Goal: Task Accomplishment & Management: Complete application form

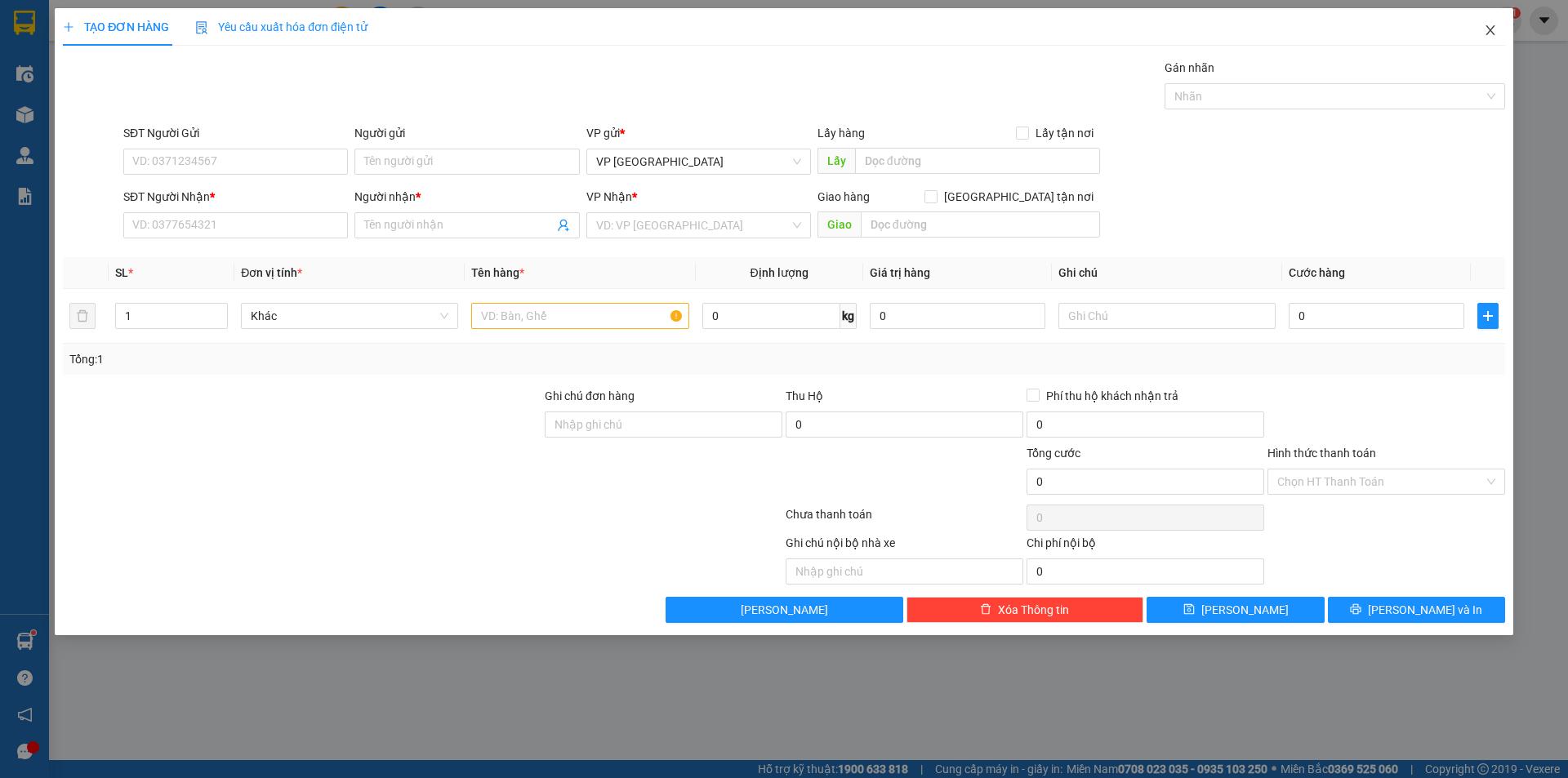
click at [1487, 29] on icon "close" at bounding box center [1490, 30] width 13 height 13
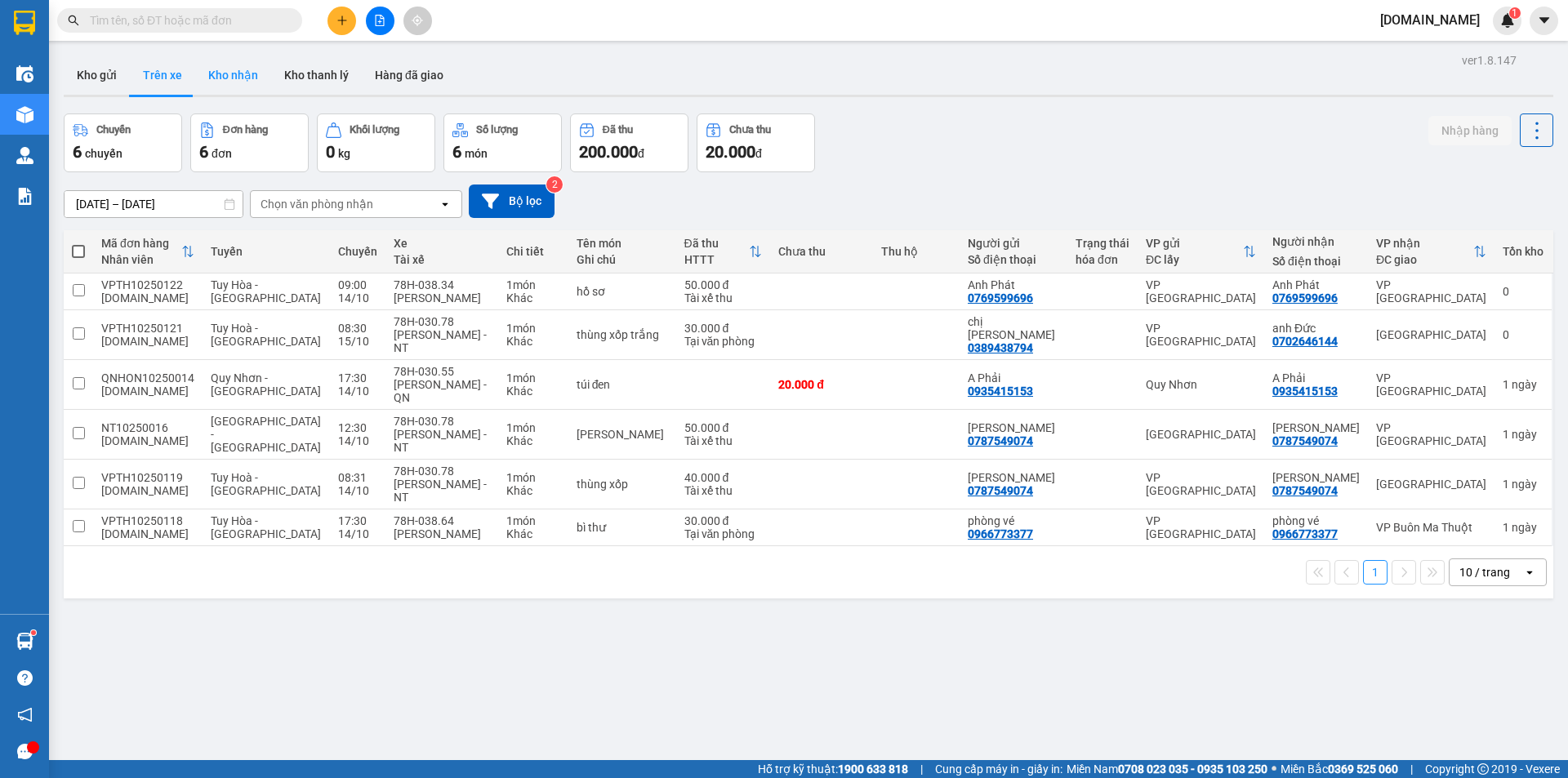
click at [233, 79] on button "Kho nhận" at bounding box center [233, 75] width 76 height 39
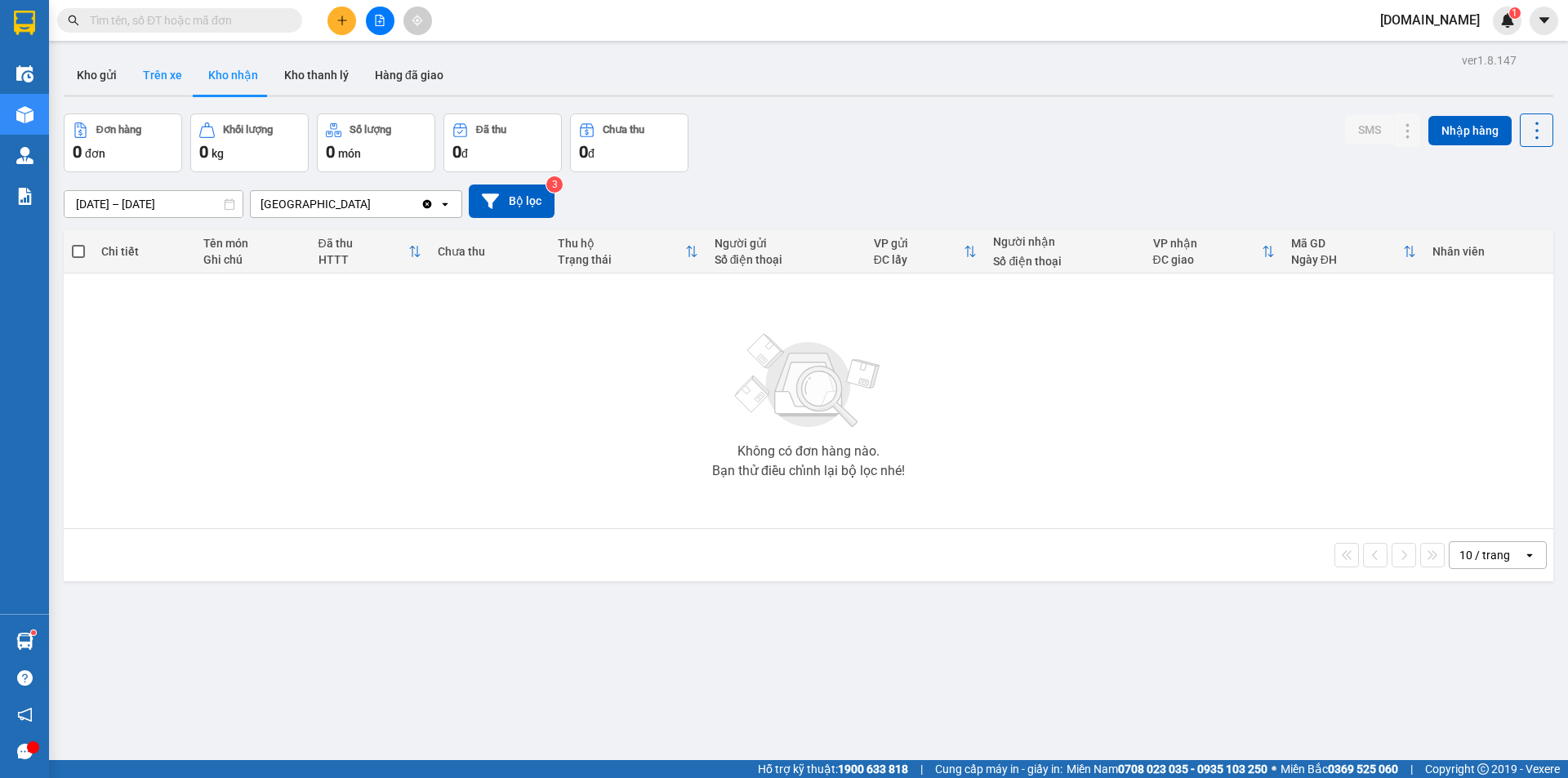
click at [166, 79] on button "Trên xe" at bounding box center [162, 75] width 65 height 39
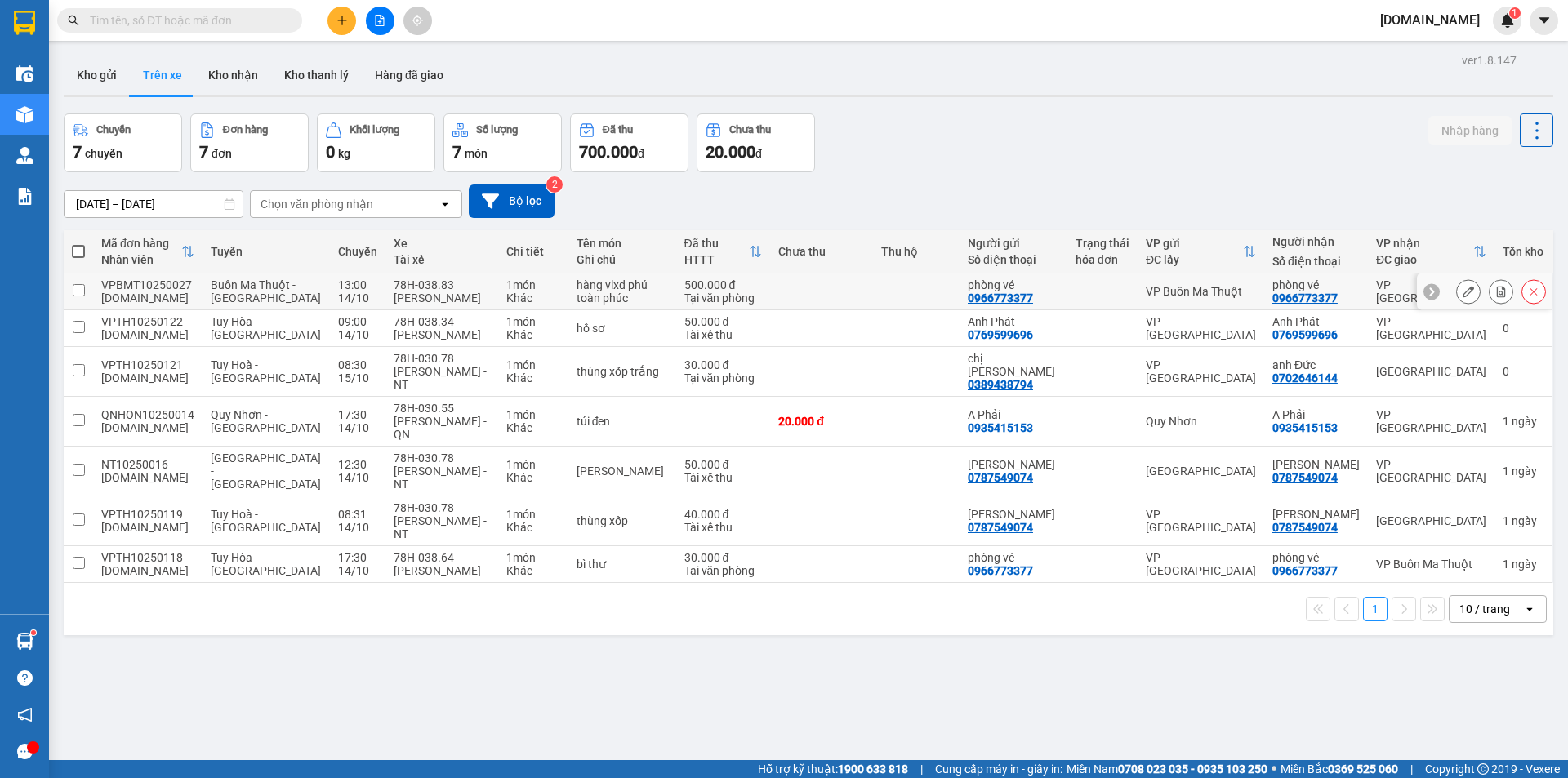
click at [928, 307] on td at bounding box center [916, 291] width 86 height 37
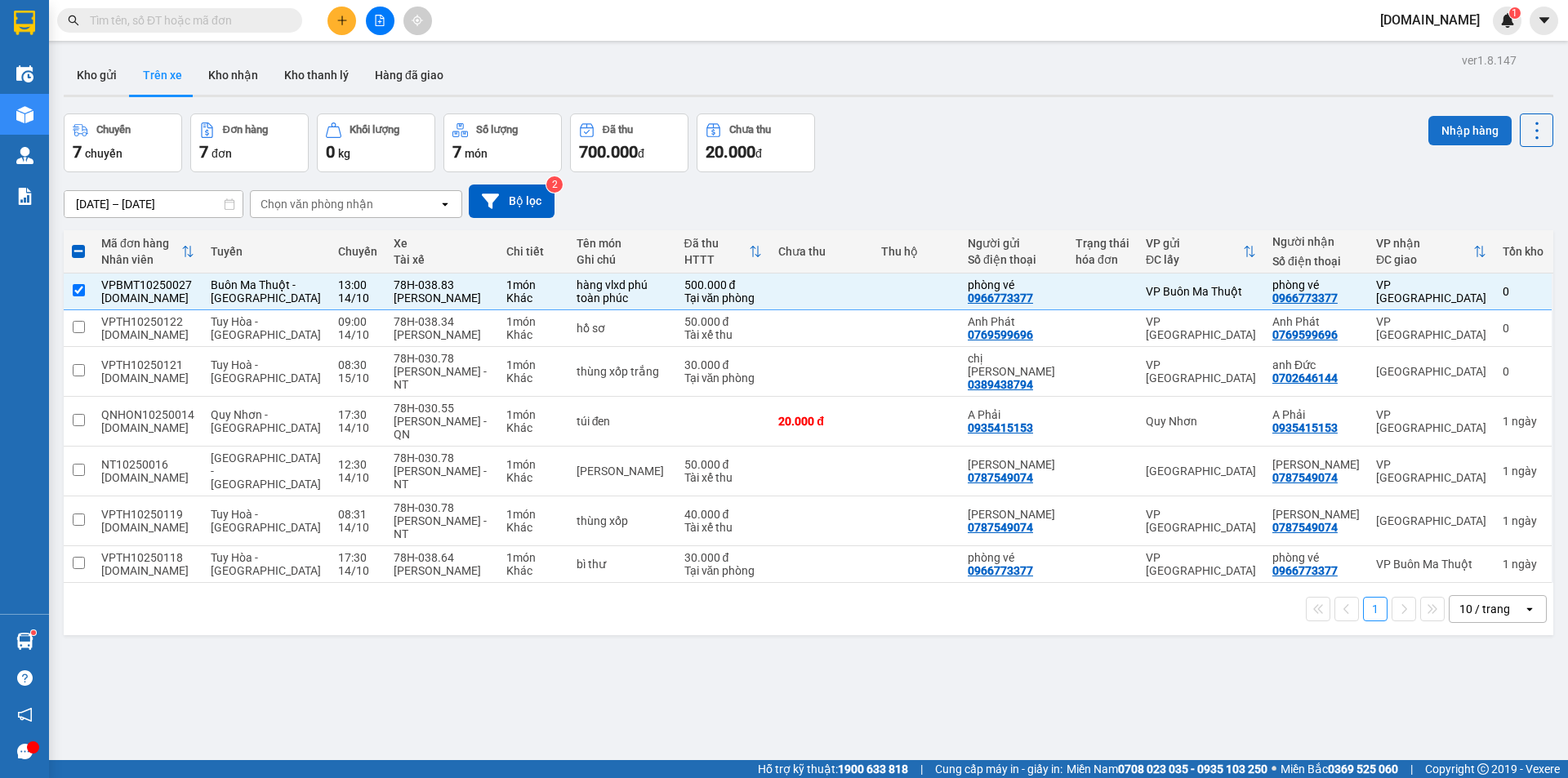
click at [1469, 131] on button "Nhập hàng" at bounding box center [1469, 130] width 83 height 29
checkbox input "false"
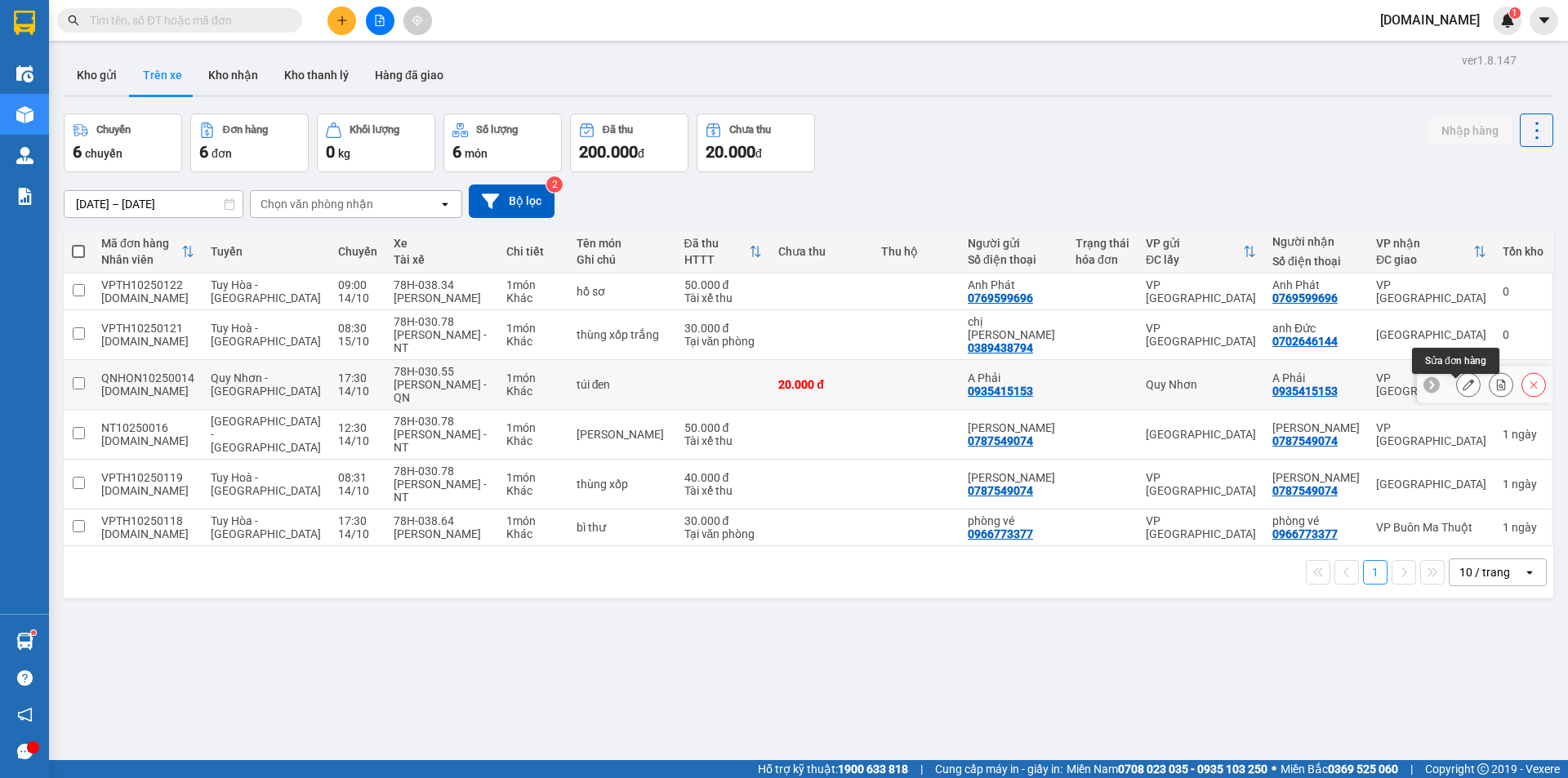
click at [1463, 390] on icon at bounding box center [1468, 384] width 12 height 12
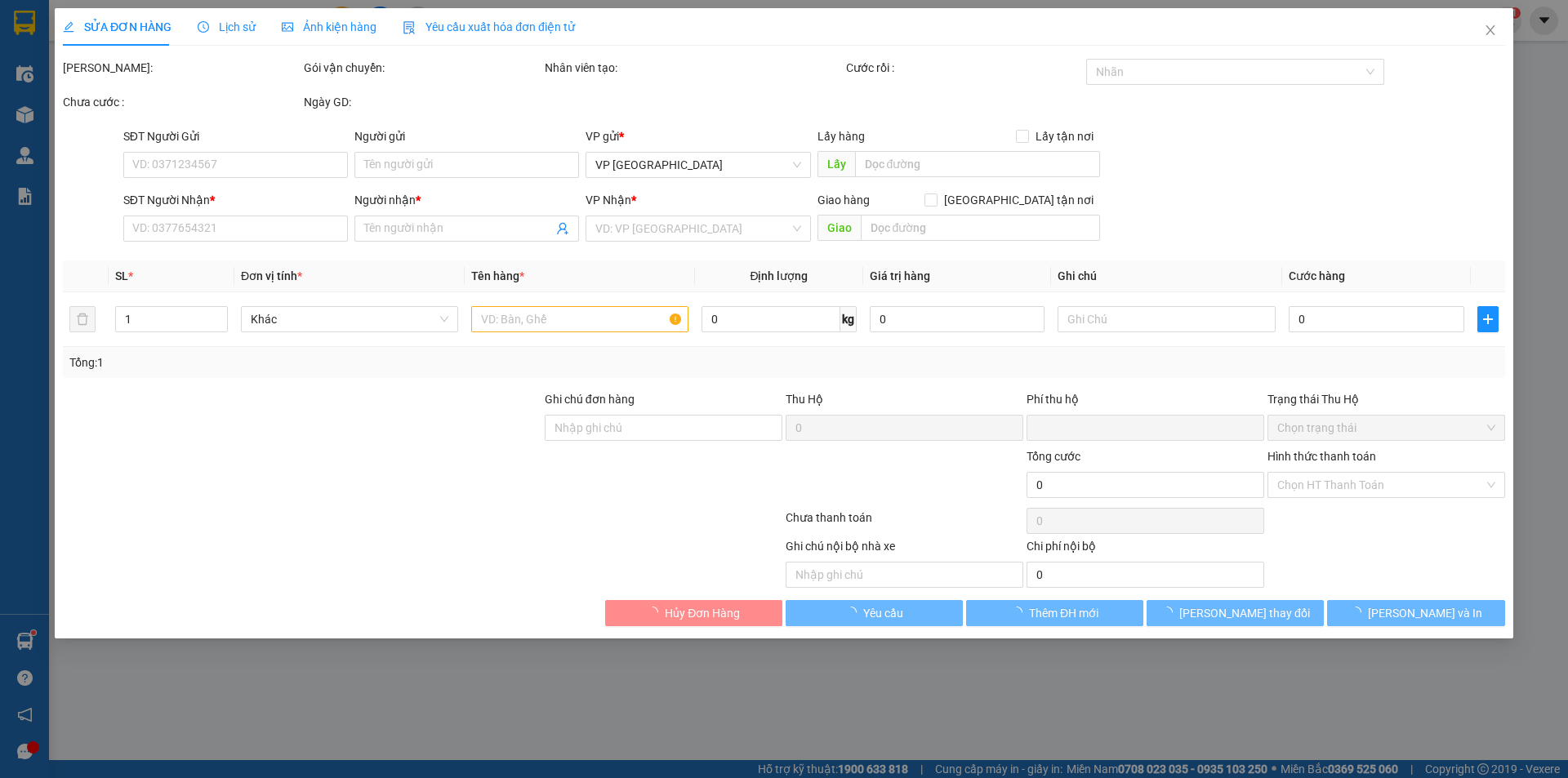
type input "0935415153"
type input "A Phải"
type input "0935415153"
type input "A Phải"
type input "0"
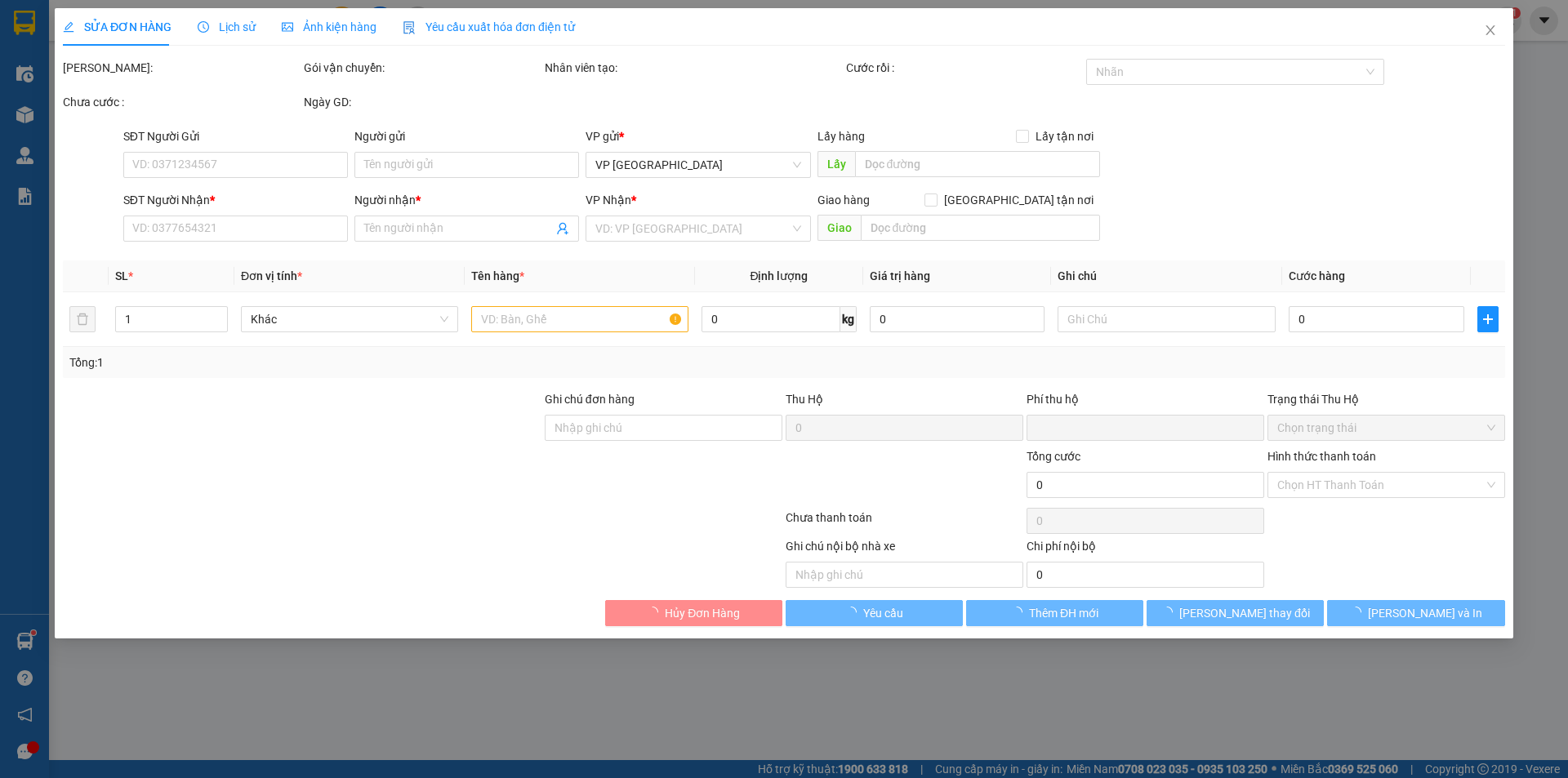
type input "20.000"
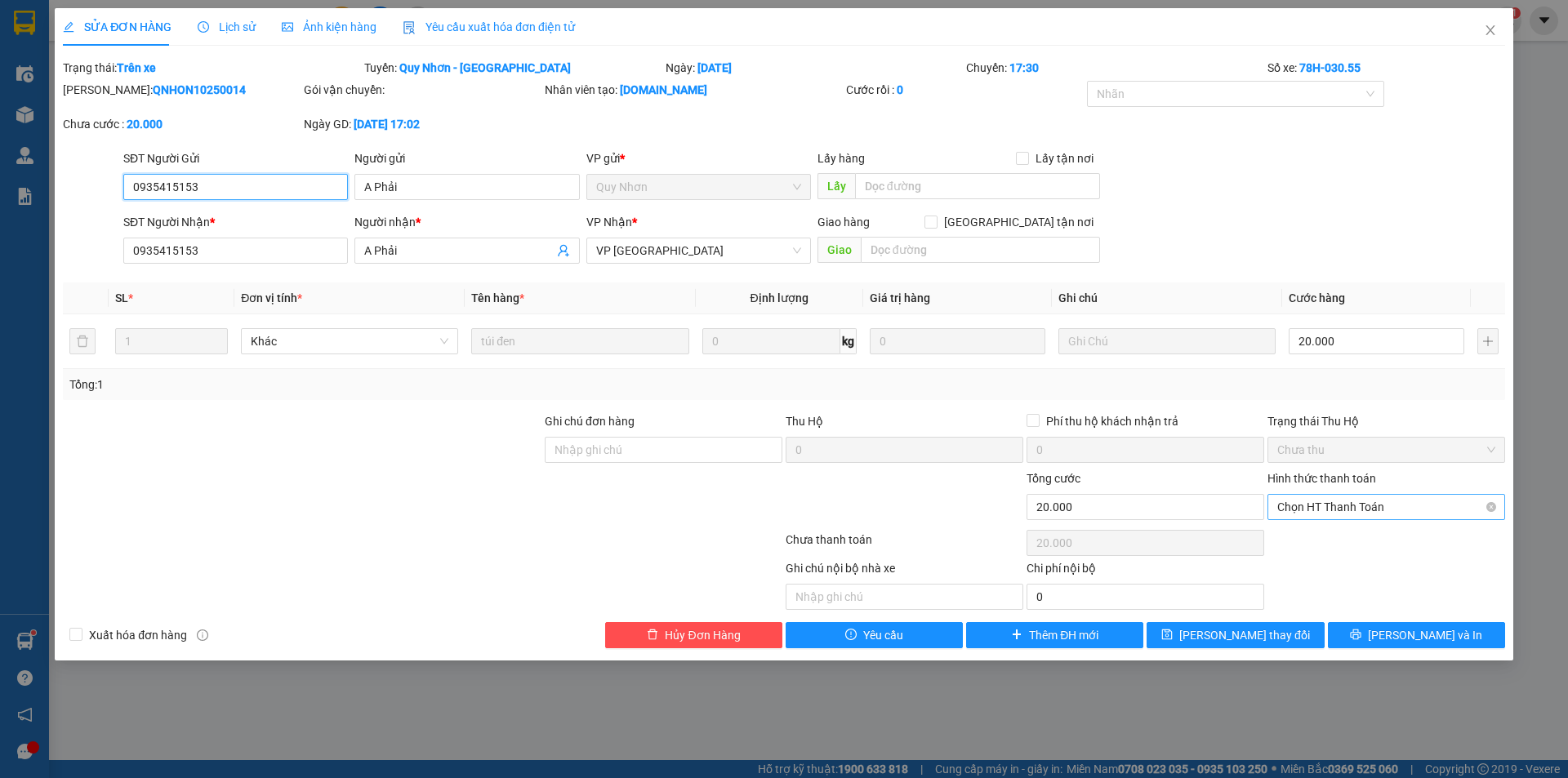
click at [1394, 506] on span "Chọn HT Thanh Toán" at bounding box center [1385, 506] width 218 height 24
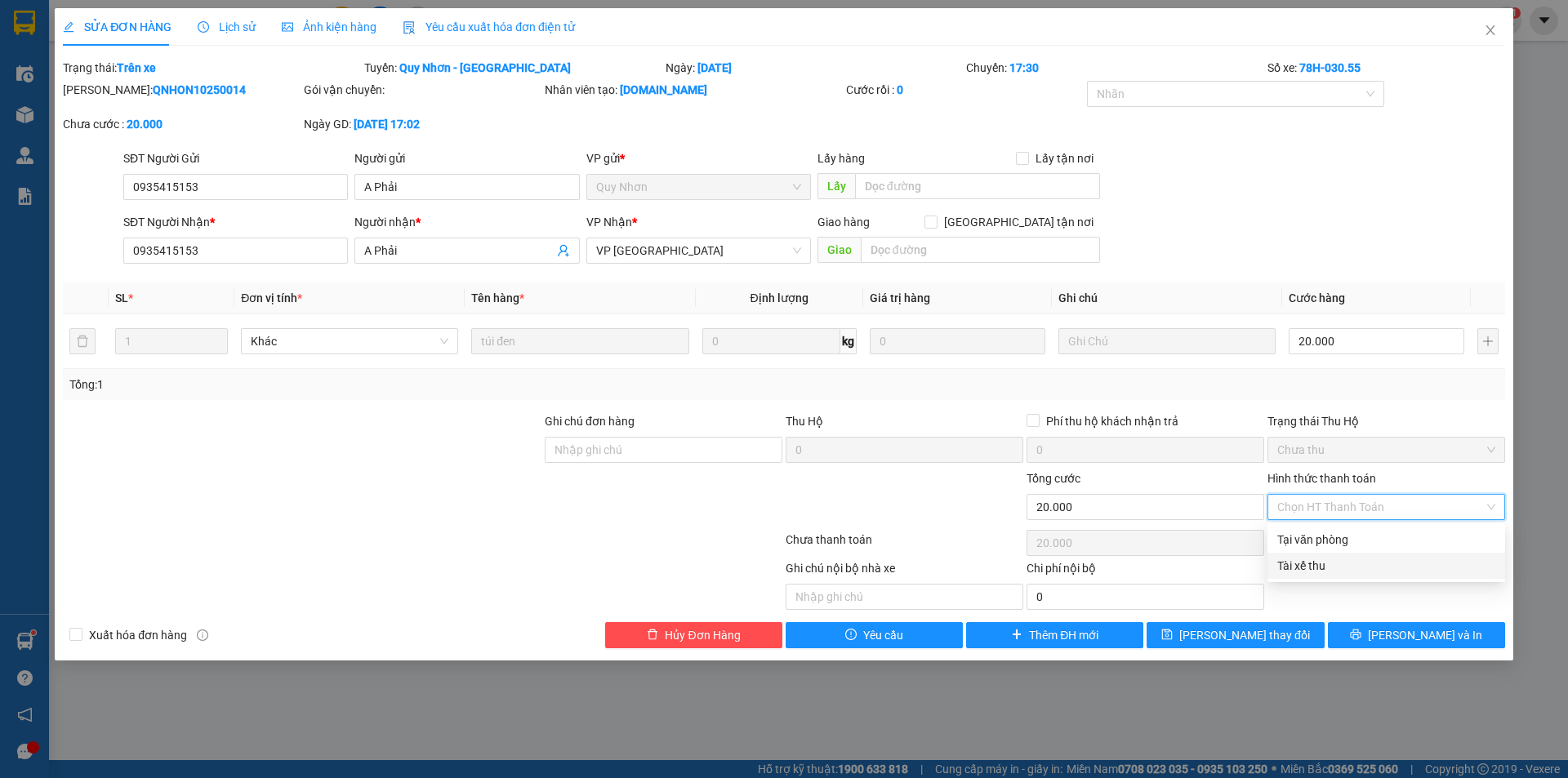
click at [1350, 569] on div "Tài xế thu" at bounding box center [1385, 566] width 218 height 18
type input "0"
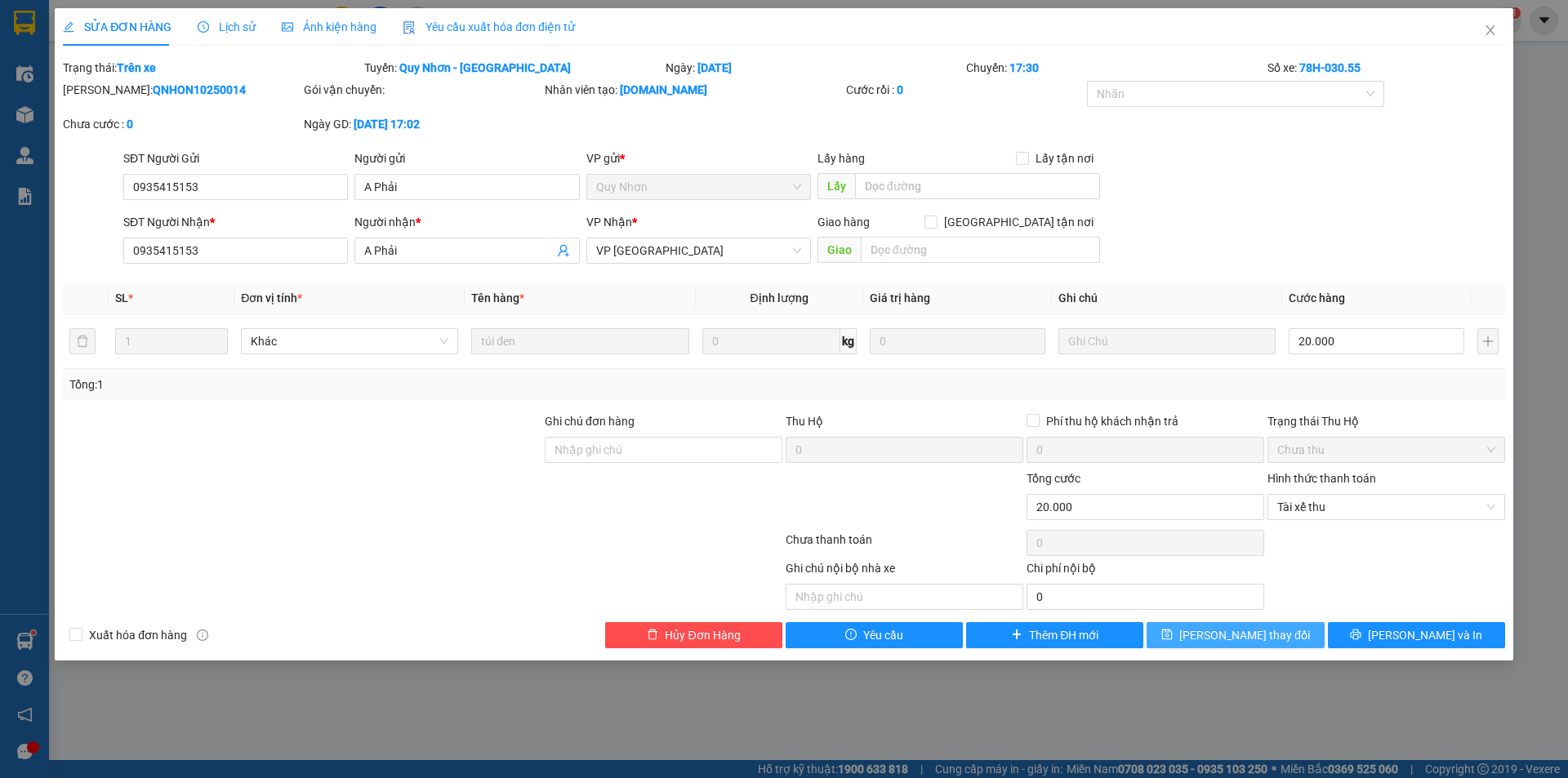
click at [1234, 631] on span "[PERSON_NAME] thay đổi" at bounding box center [1244, 635] width 131 height 18
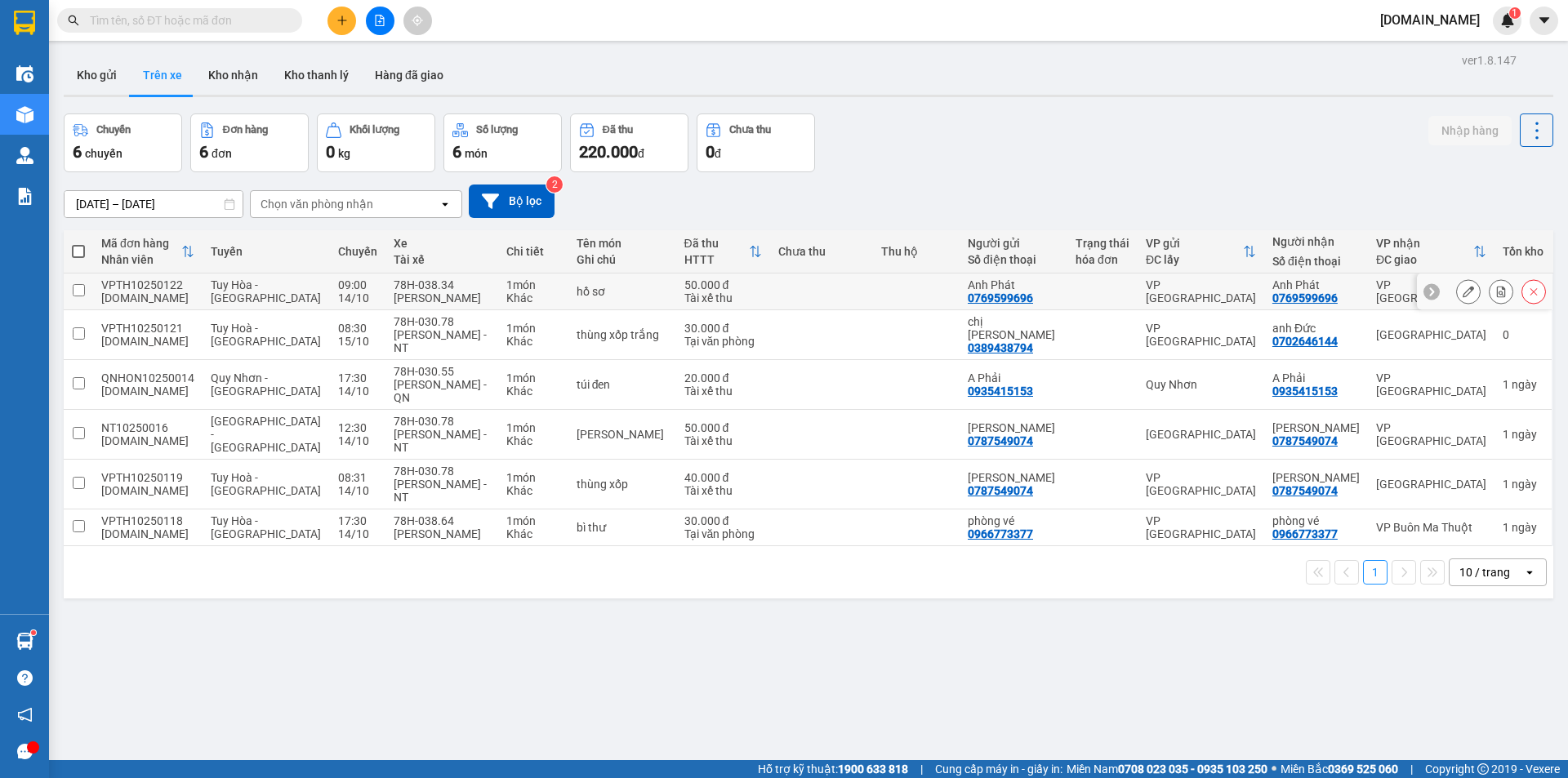
click at [926, 307] on td at bounding box center [916, 291] width 86 height 37
checkbox input "true"
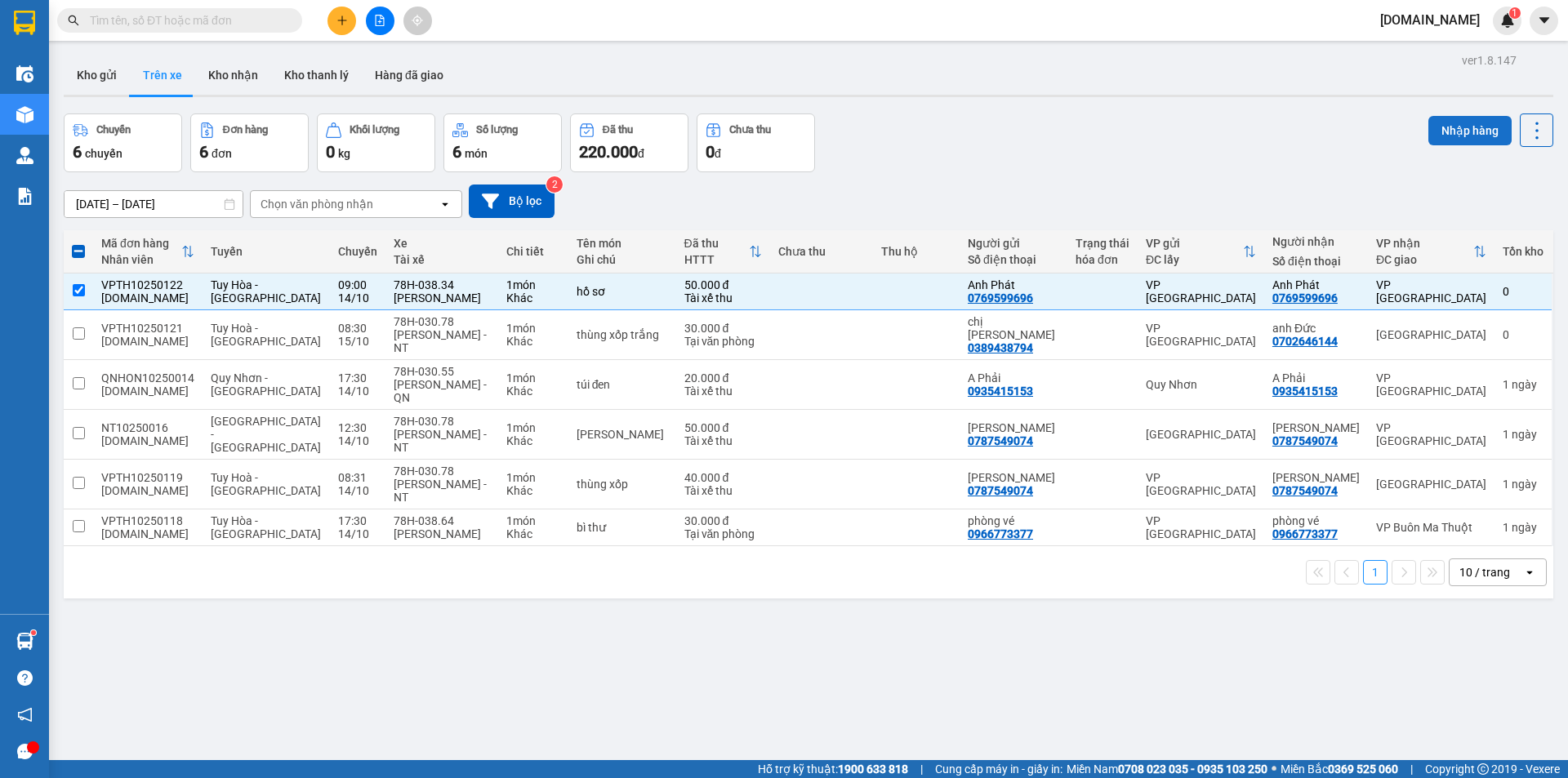
click at [1443, 119] on button "Nhập hàng" at bounding box center [1469, 130] width 83 height 29
click at [238, 73] on button "Kho nhận" at bounding box center [233, 75] width 76 height 39
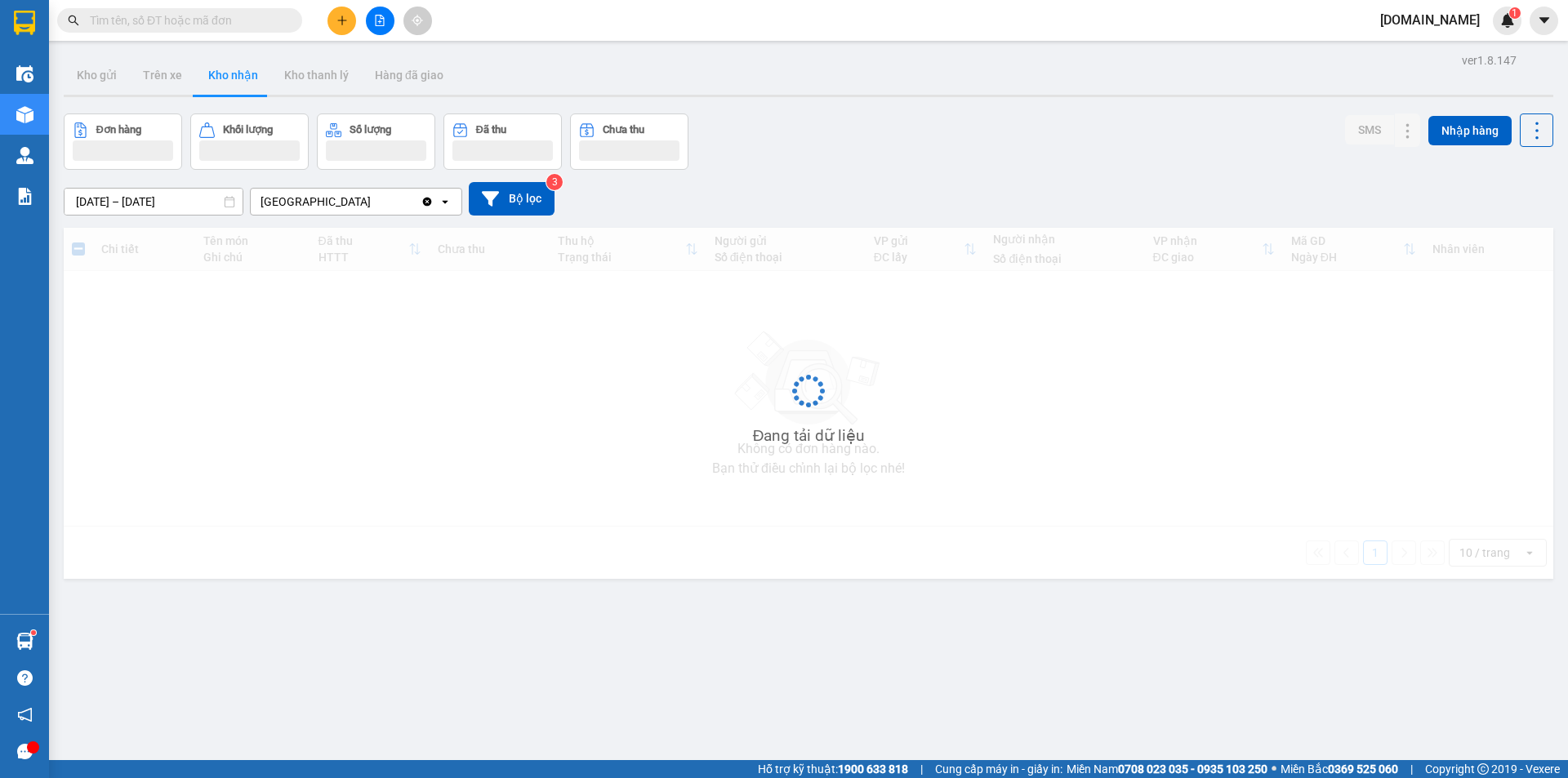
click at [383, 204] on div "[GEOGRAPHIC_DATA]" at bounding box center [335, 201] width 170 height 26
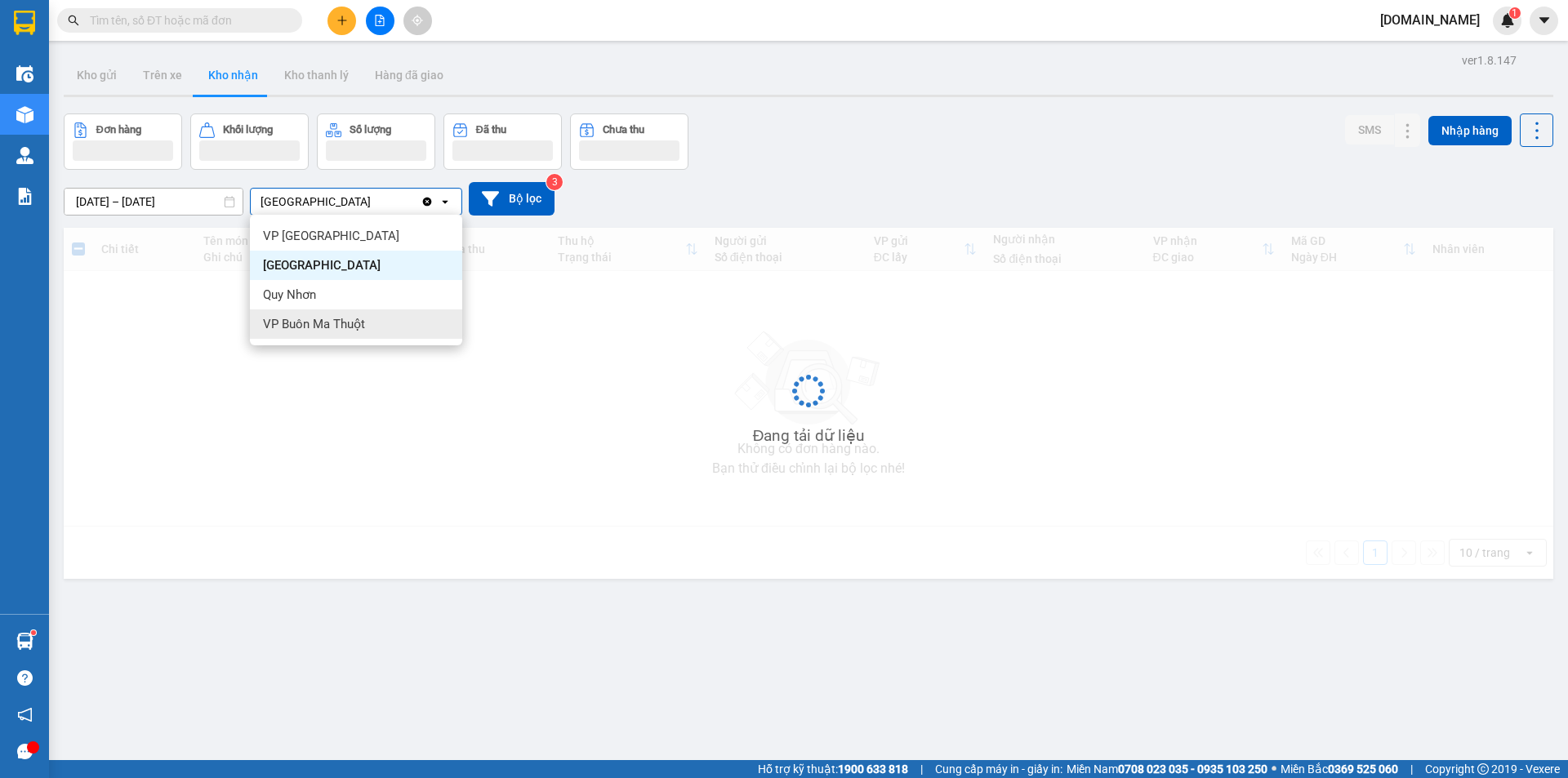
click at [345, 323] on span "VP Buôn Ma Thuột" at bounding box center [314, 324] width 102 height 16
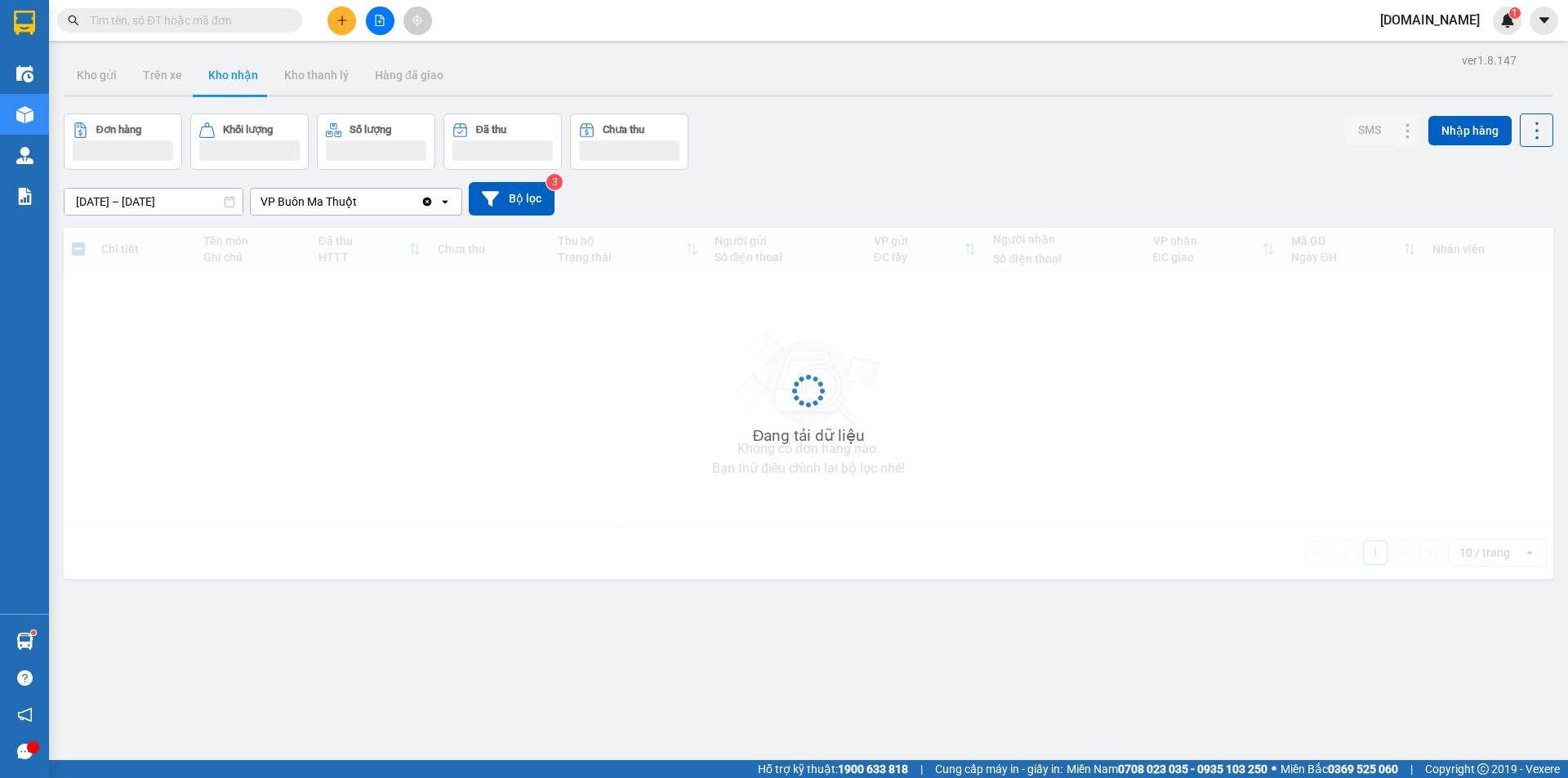
click at [386, 205] on div "VP Buôn Ma Thuột" at bounding box center [335, 201] width 170 height 26
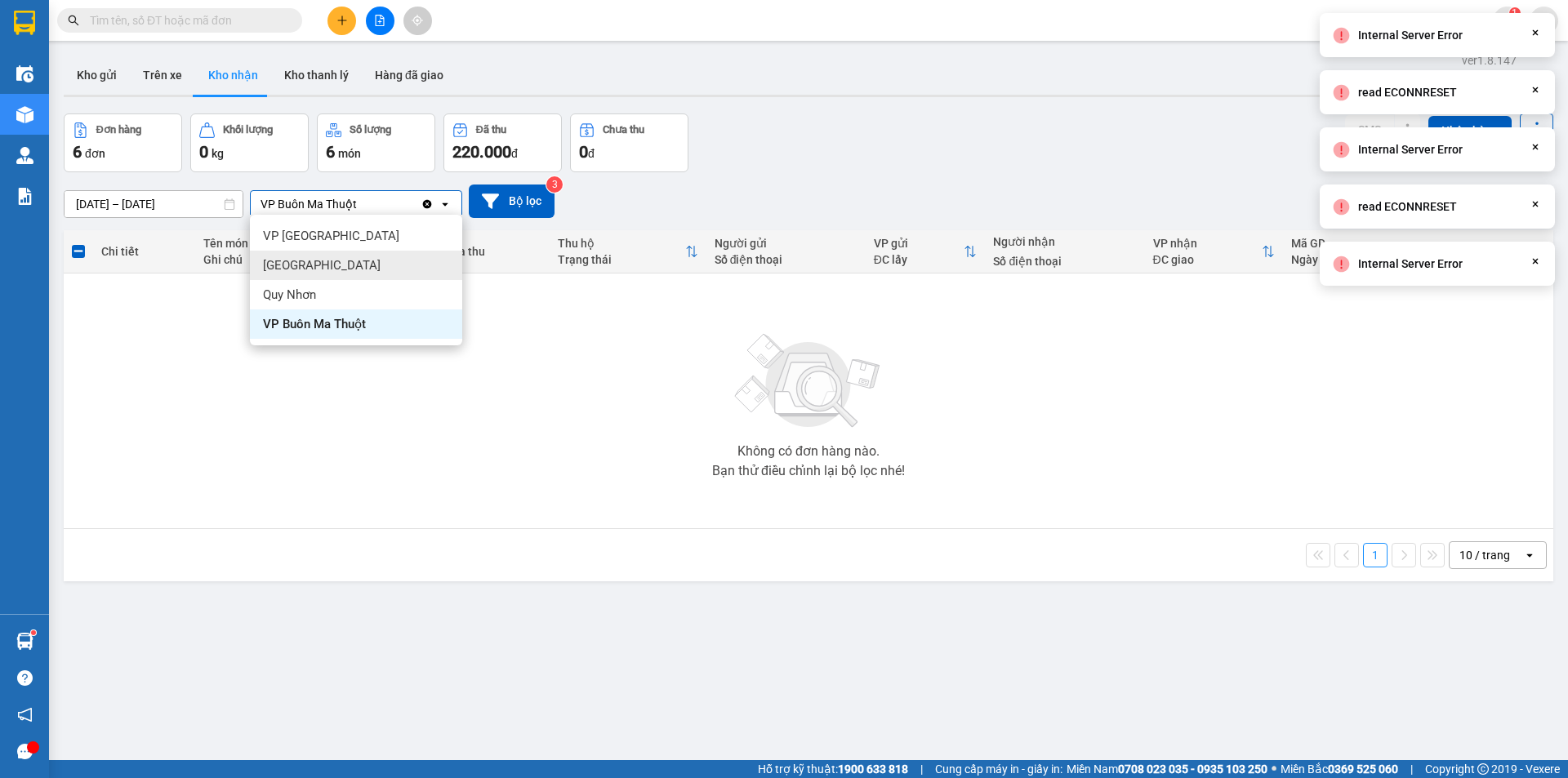
click at [346, 232] on div "VP [GEOGRAPHIC_DATA]" at bounding box center [355, 235] width 212 height 29
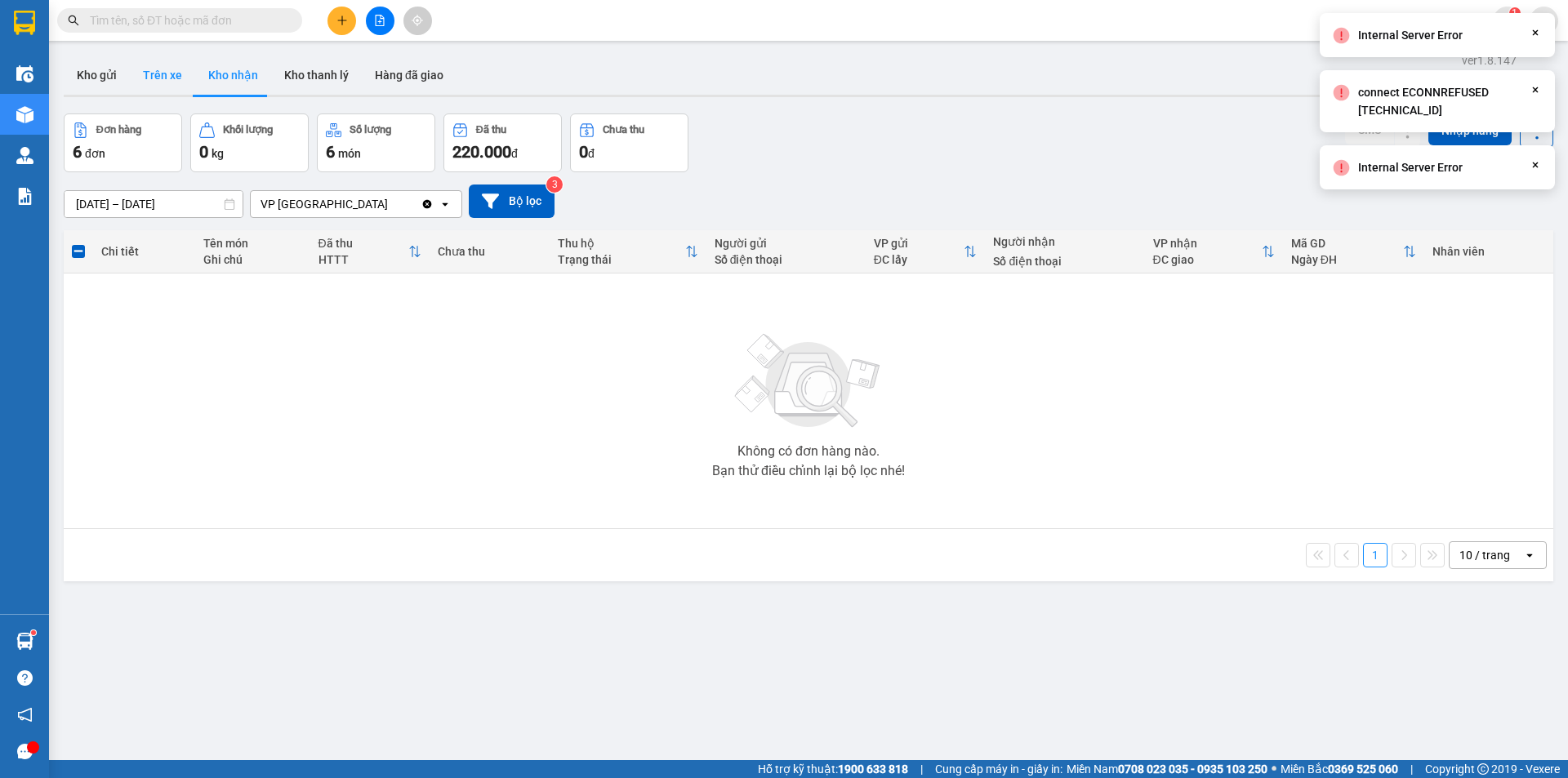
click at [176, 72] on button "Trên xe" at bounding box center [162, 75] width 65 height 39
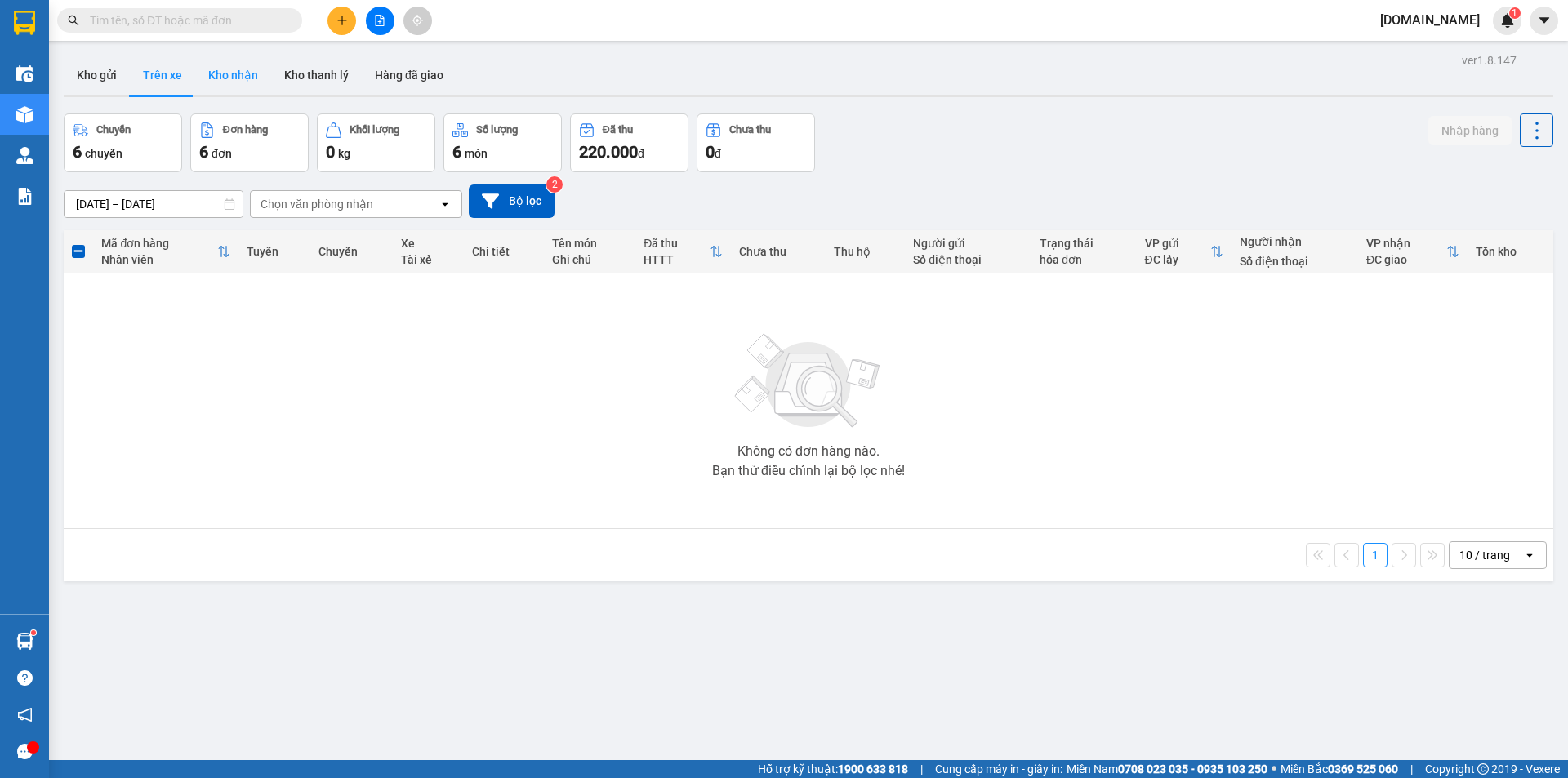
click at [231, 85] on button "Kho nhận" at bounding box center [233, 75] width 76 height 39
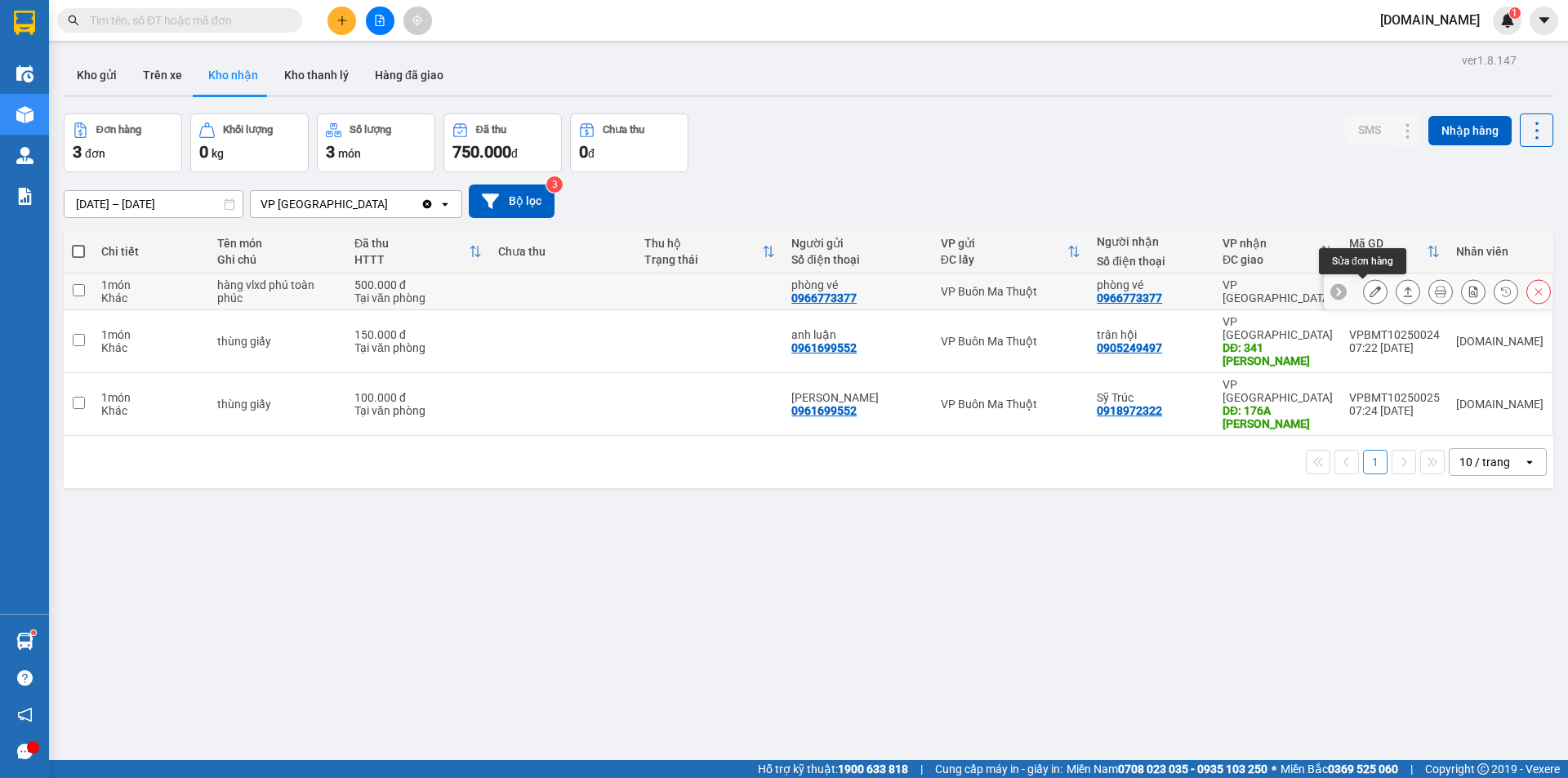
click at [1369, 293] on icon at bounding box center [1375, 291] width 12 height 12
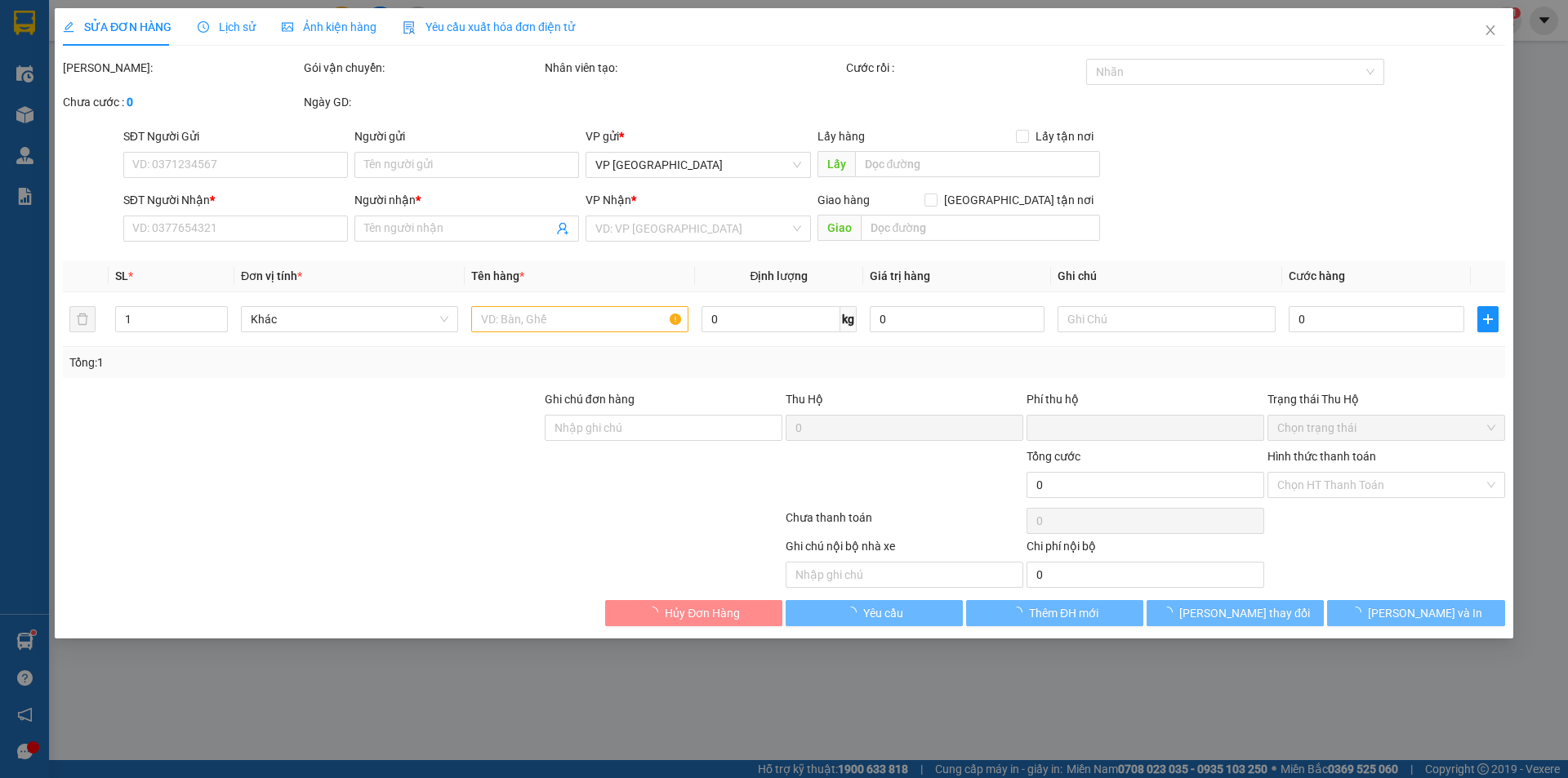
type input "0966773377"
type input "phòng vé"
type input "0966773377"
type input "phòng vé"
type input "0"
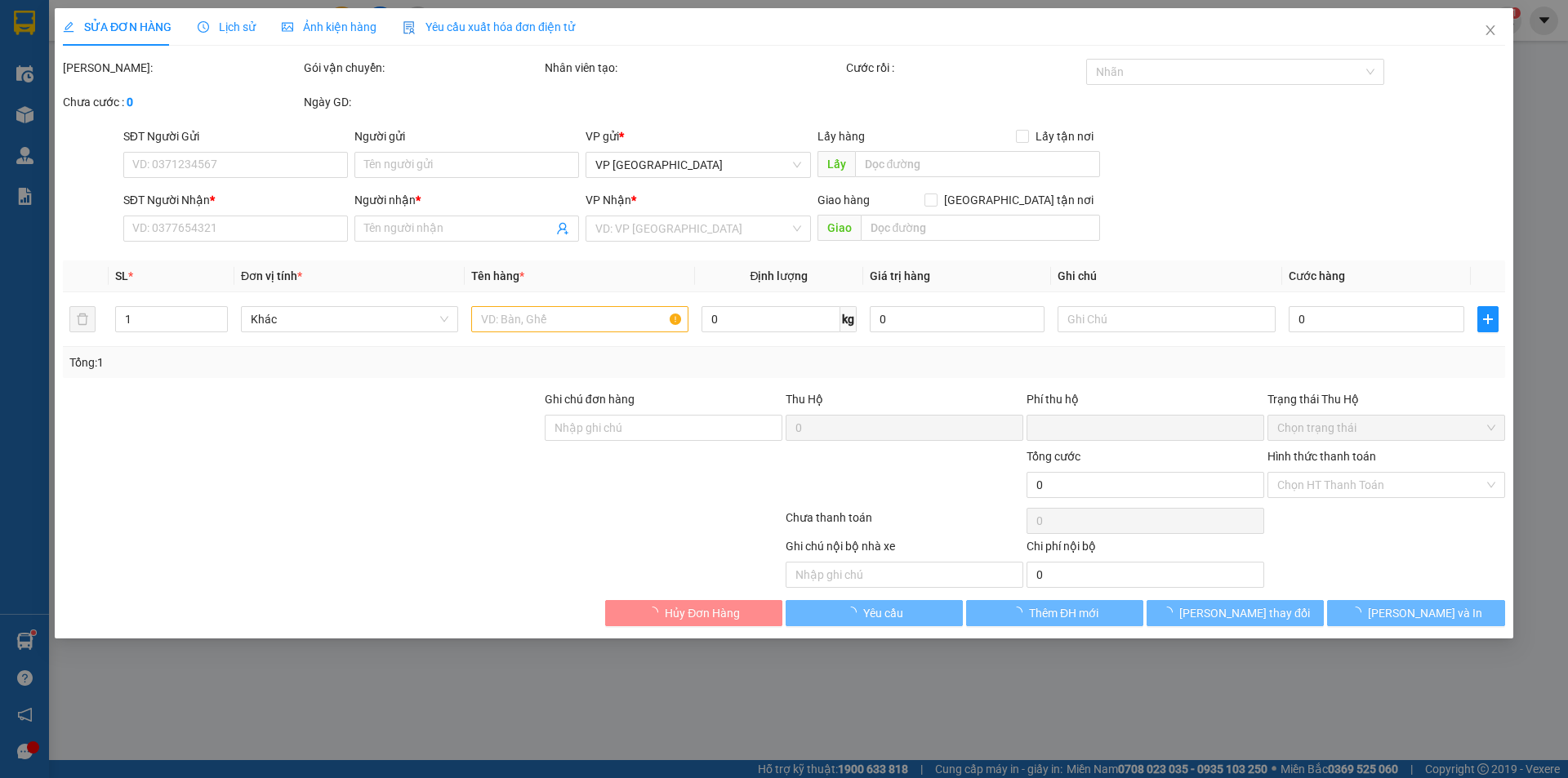
type input "500.000"
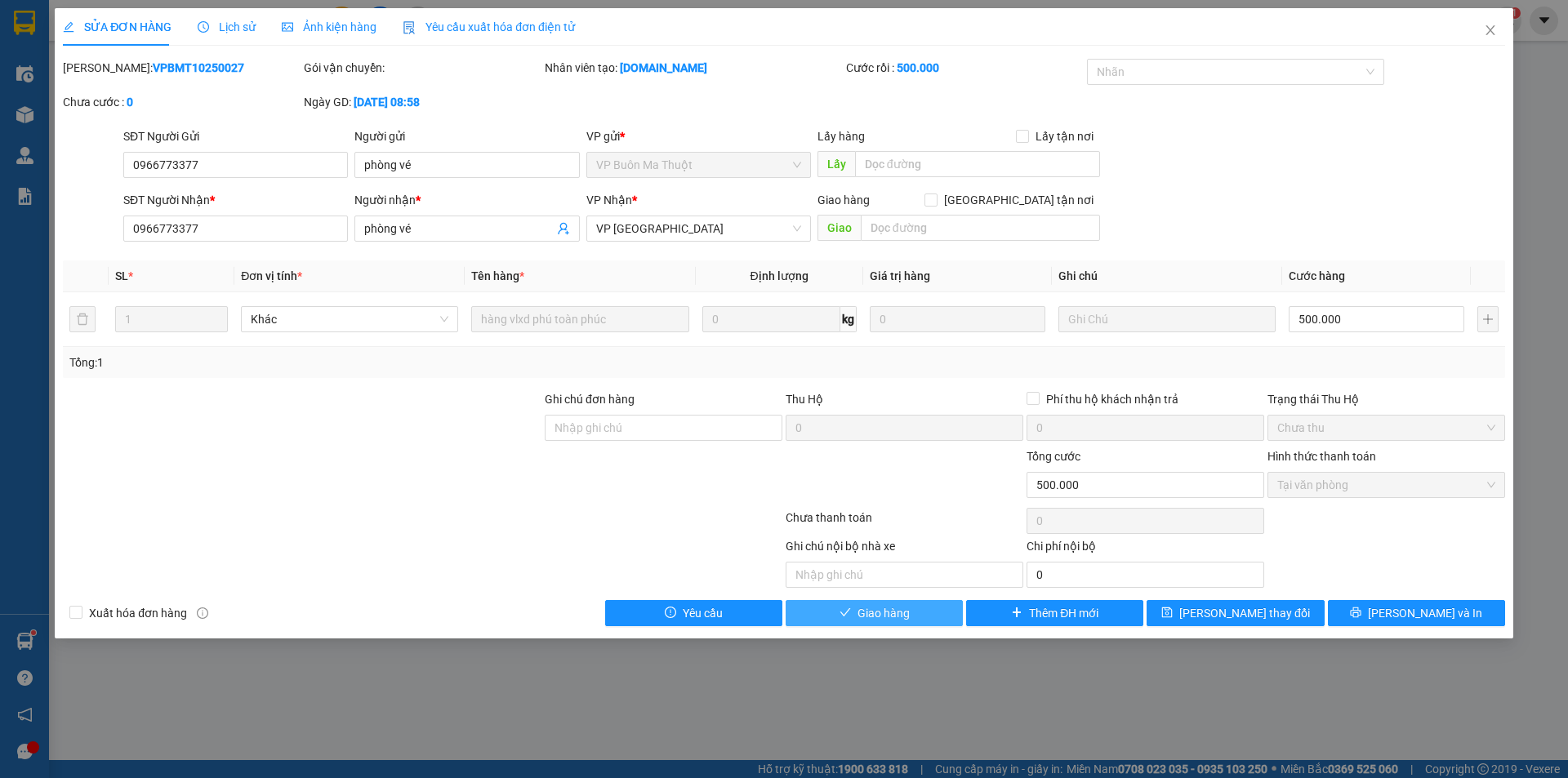
click at [894, 609] on span "Giao hàng" at bounding box center [883, 613] width 53 height 18
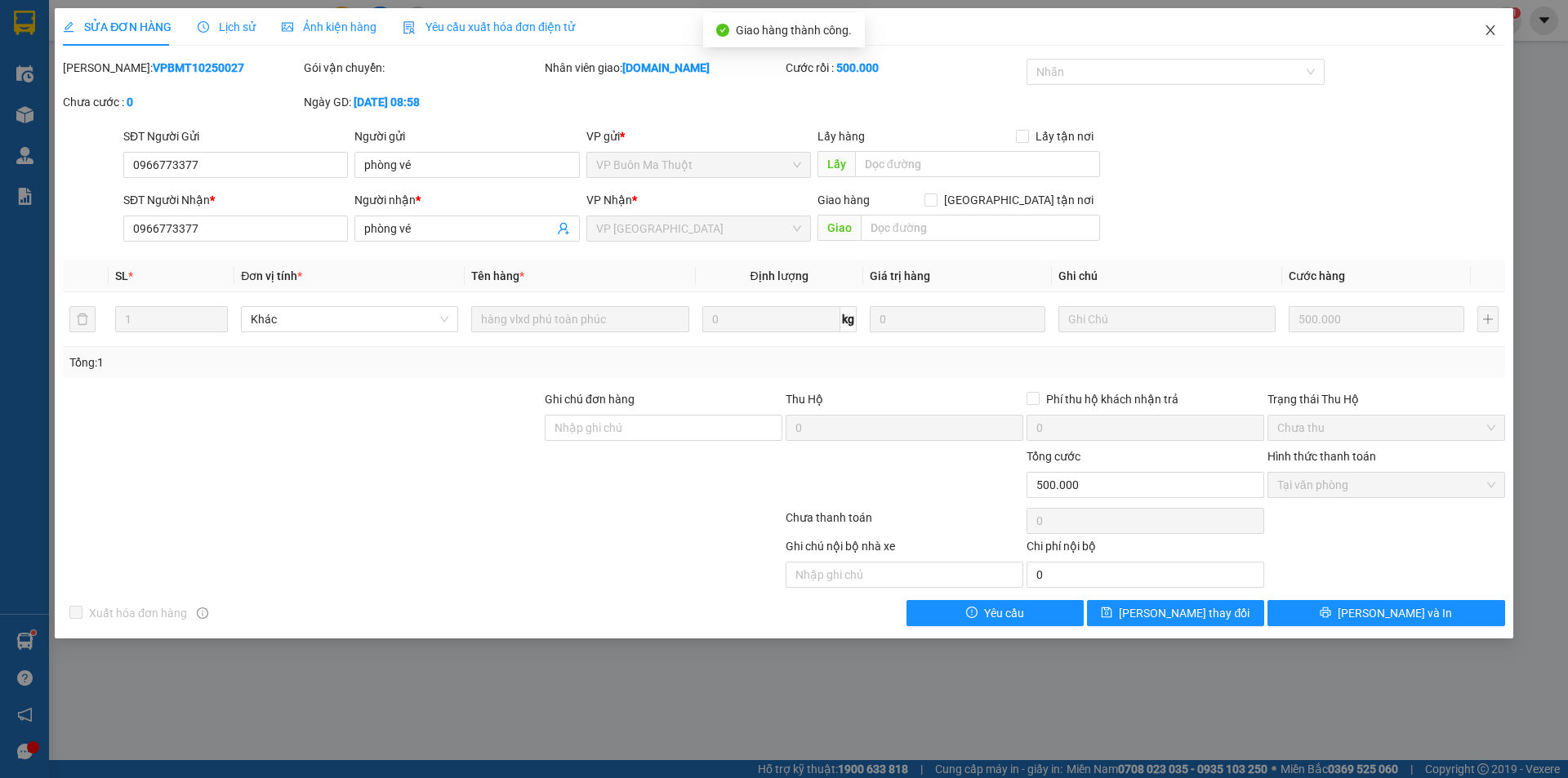
click at [1486, 27] on icon "close" at bounding box center [1490, 29] width 9 height 10
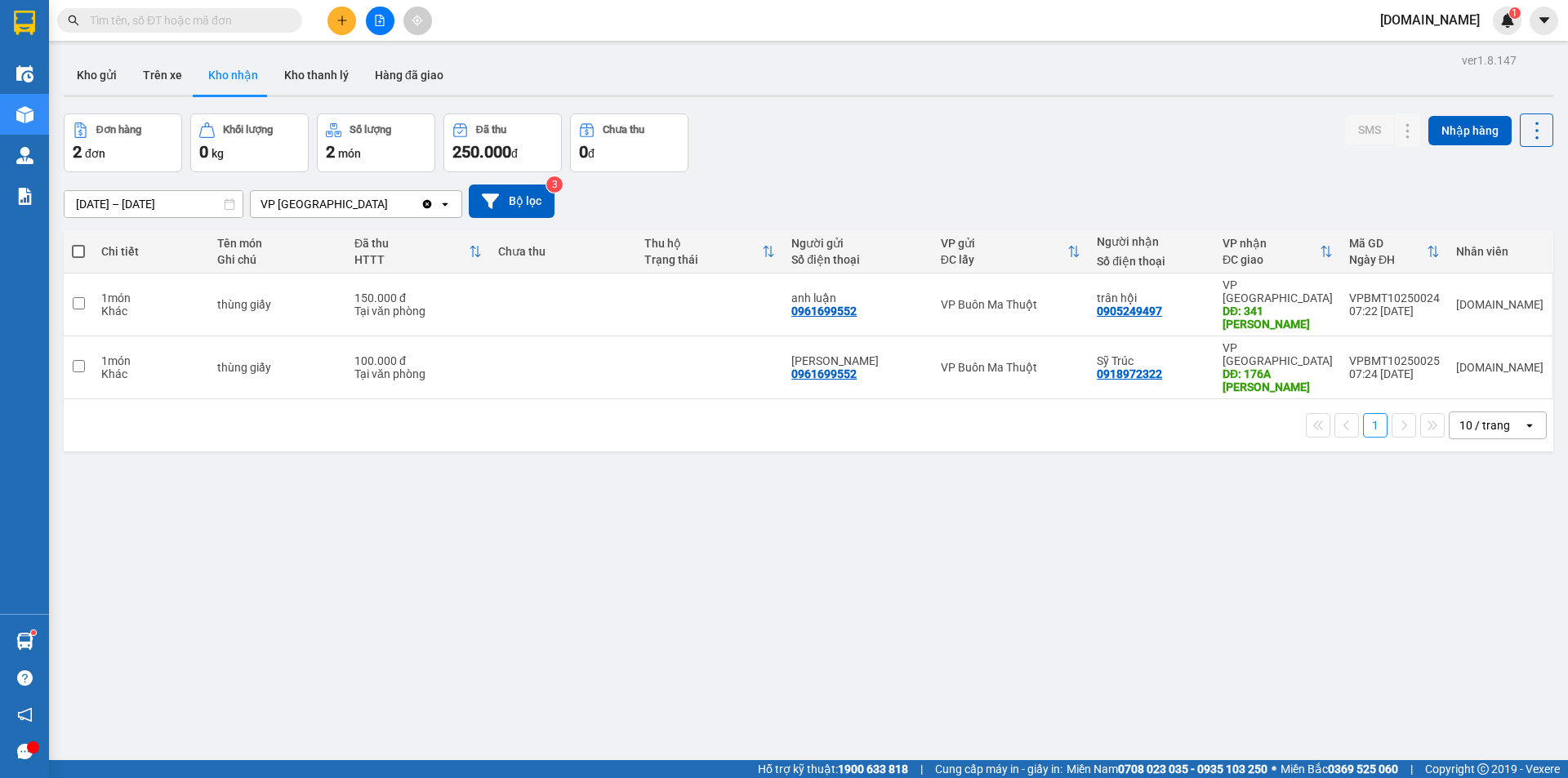
click at [324, 201] on div "VP [GEOGRAPHIC_DATA]" at bounding box center [335, 203] width 170 height 26
click at [181, 67] on button "Trên xe" at bounding box center [162, 75] width 65 height 39
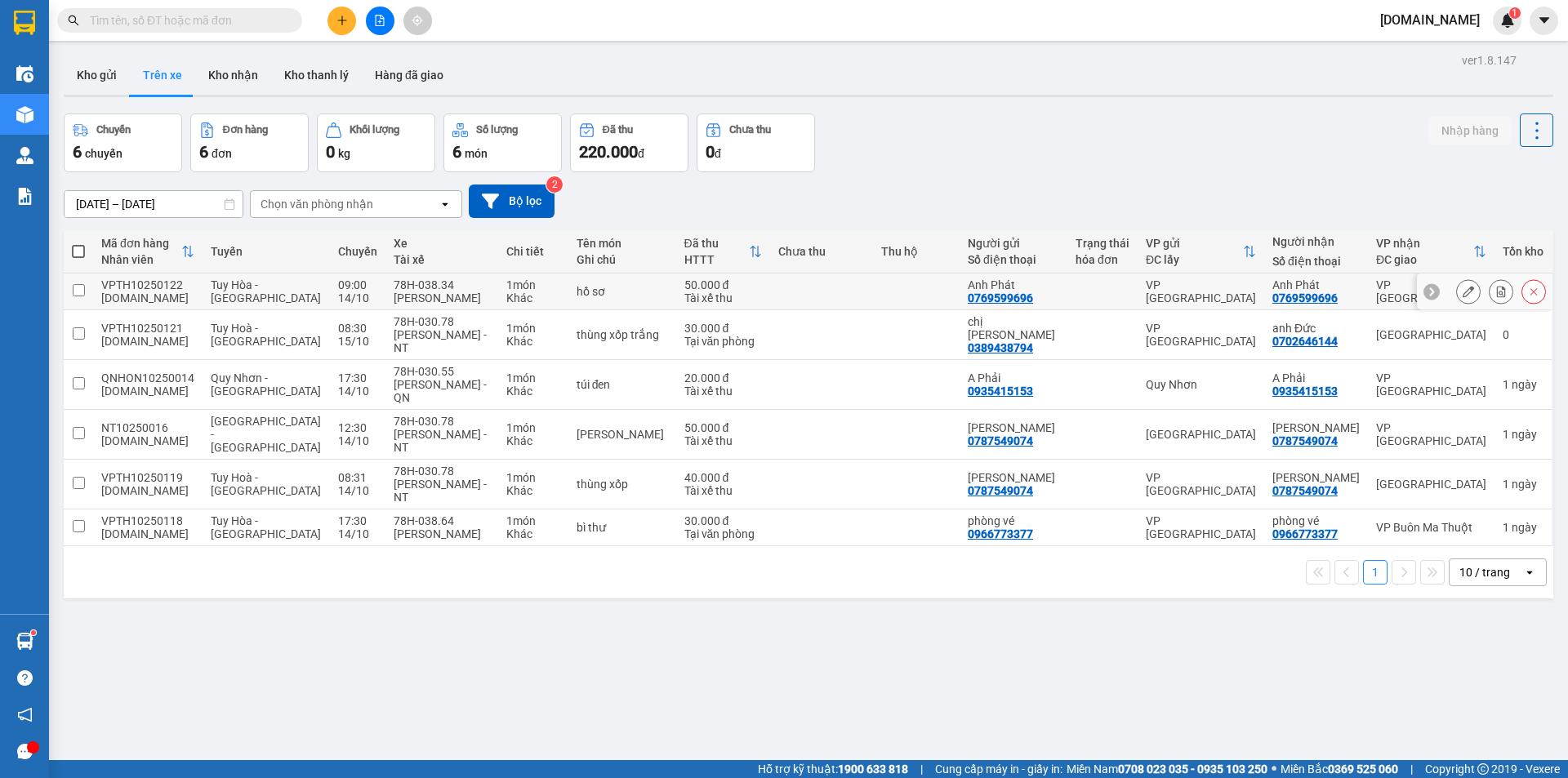
click at [1224, 298] on div "VP [GEOGRAPHIC_DATA]" at bounding box center [1201, 291] width 110 height 26
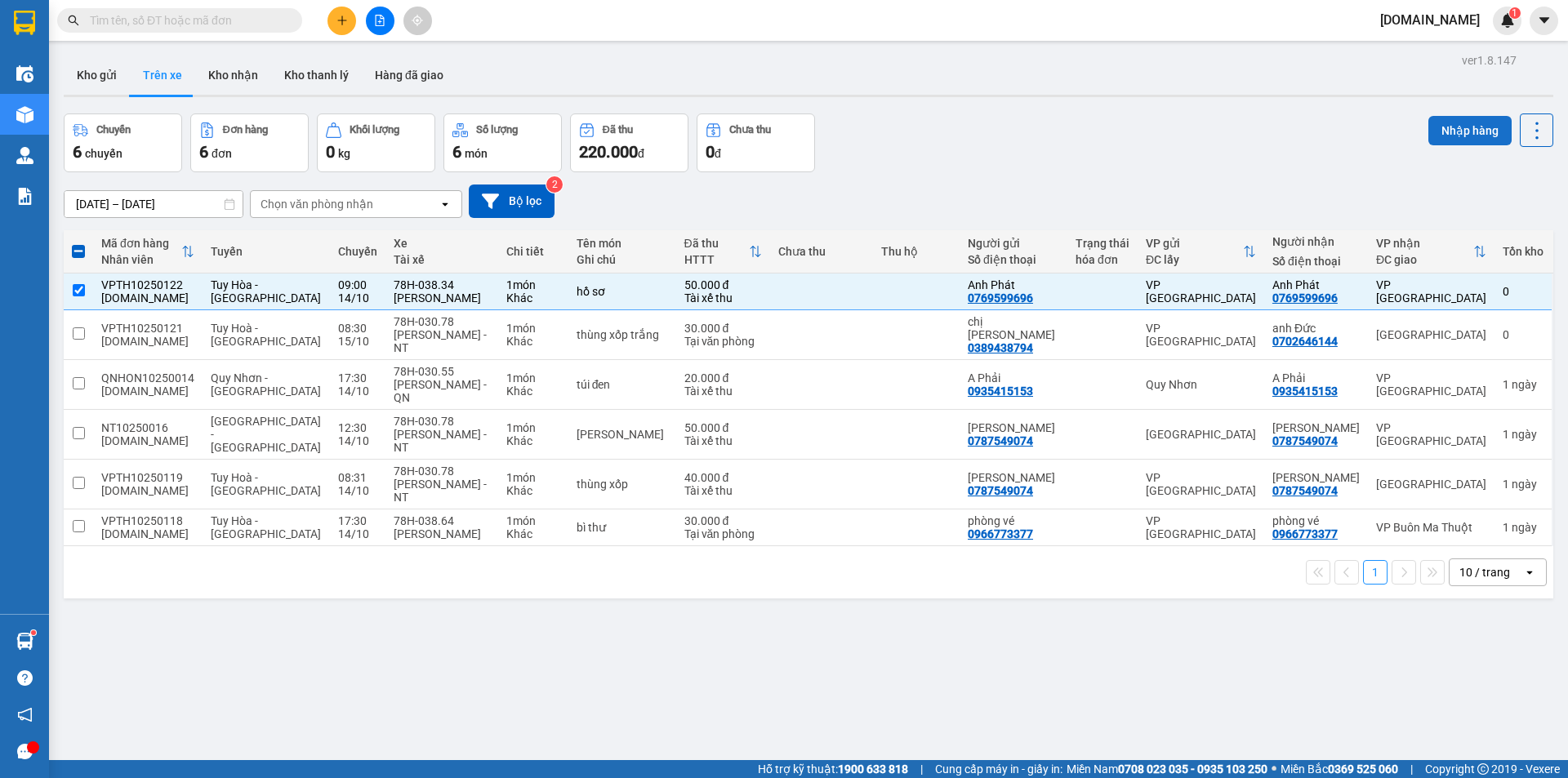
click at [1469, 129] on button "Nhập hàng" at bounding box center [1469, 130] width 83 height 29
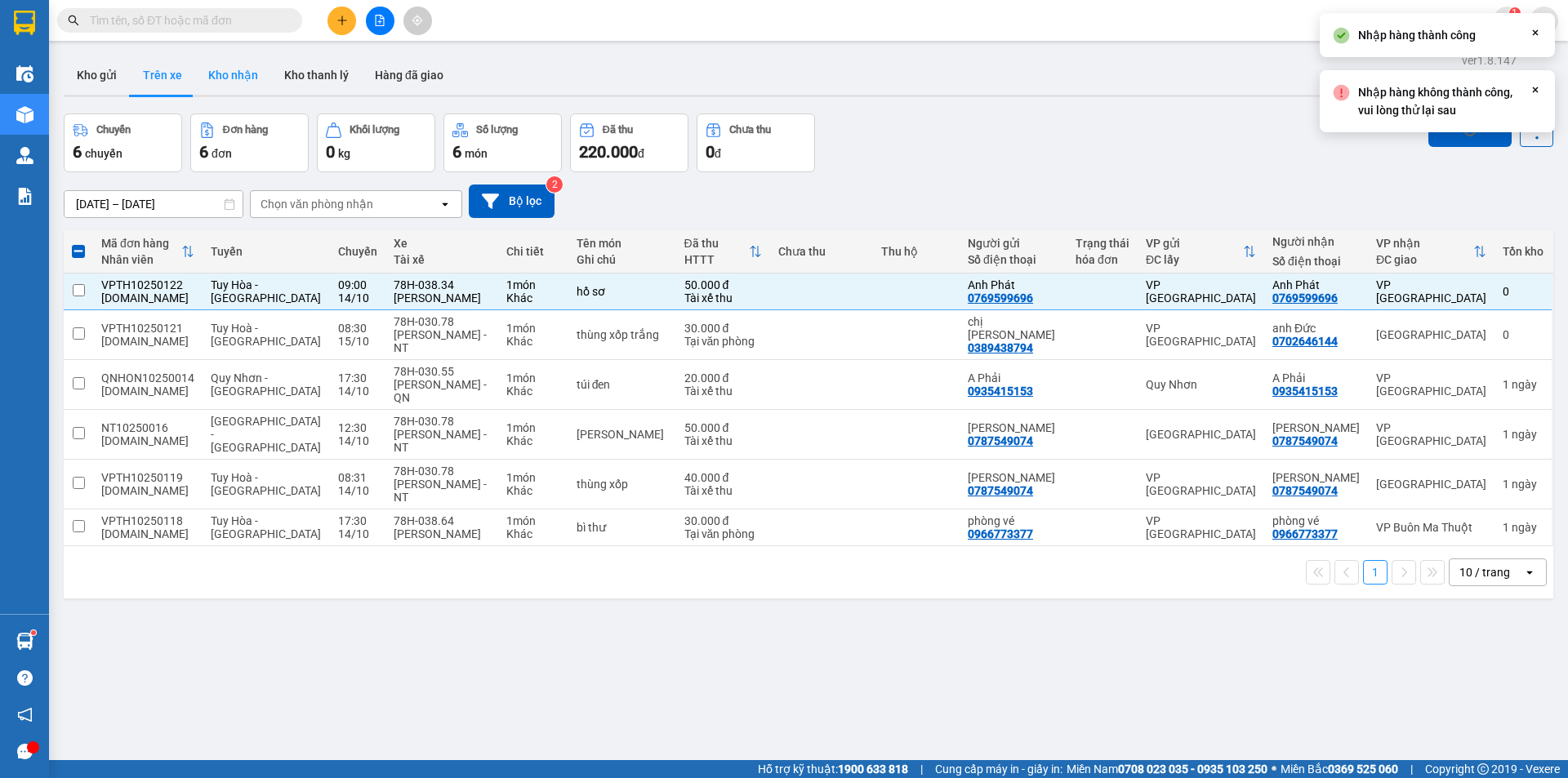
checkbox input "false"
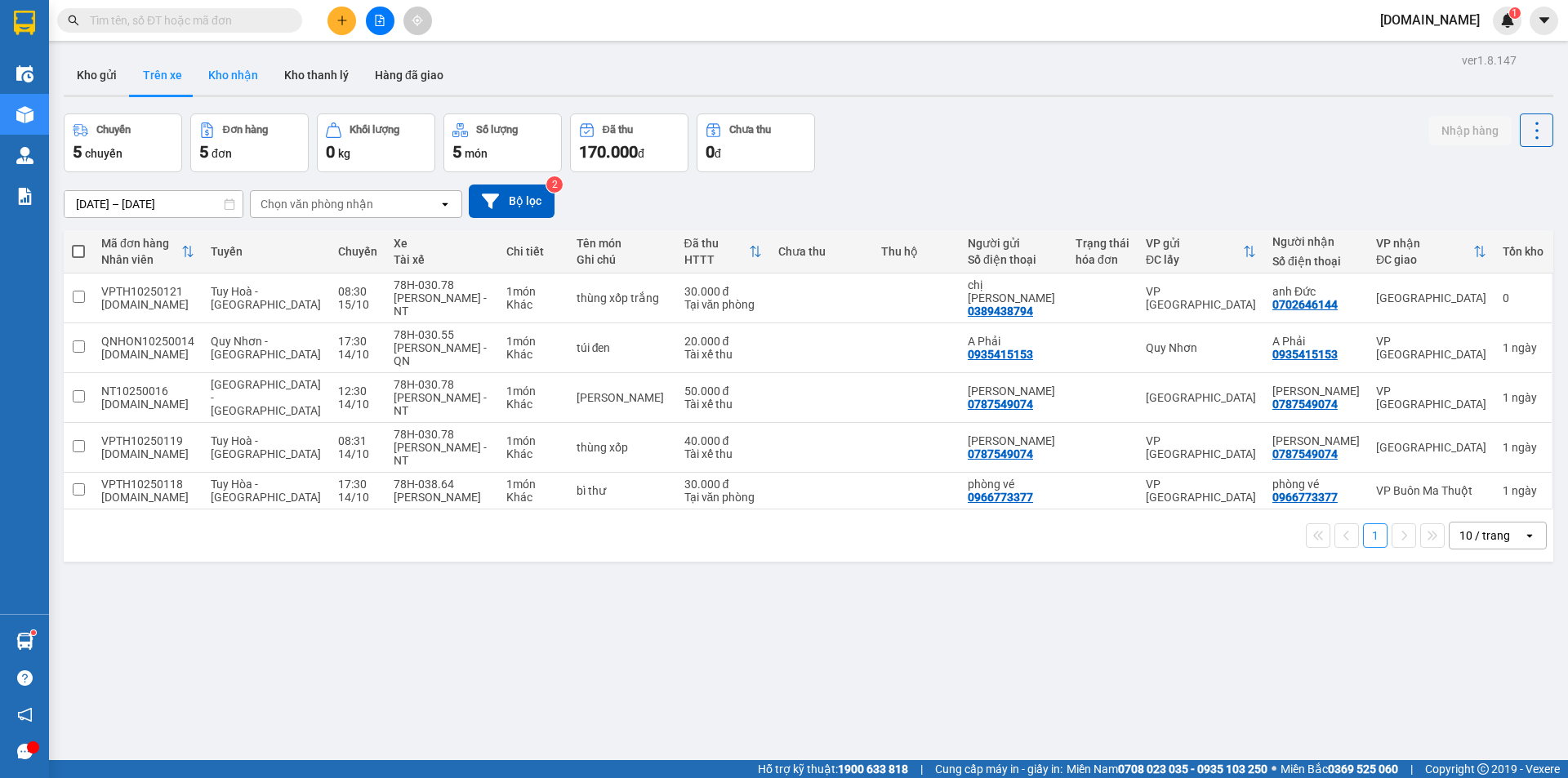
click at [223, 77] on button "Kho nhận" at bounding box center [233, 75] width 76 height 39
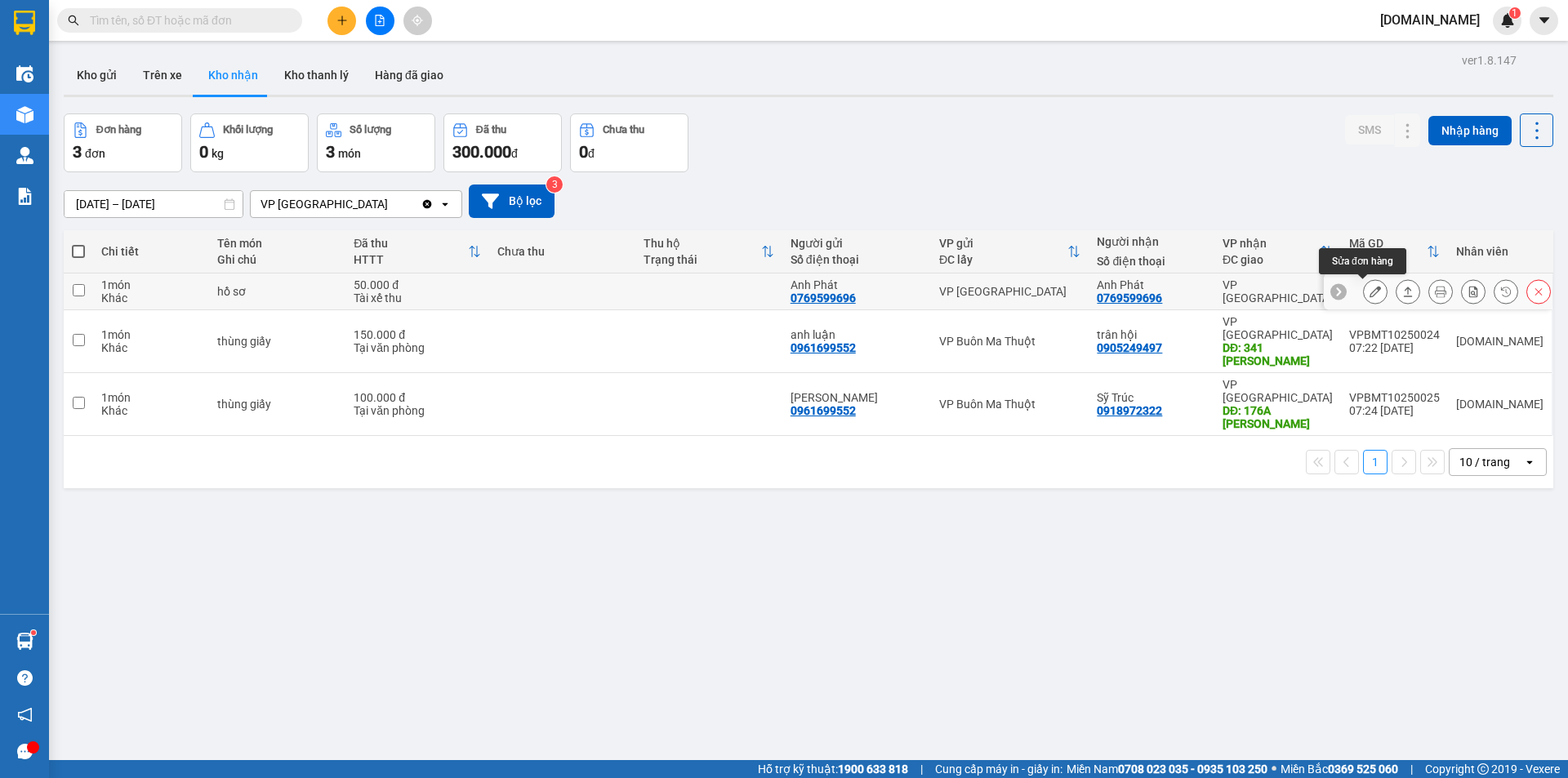
click at [1364, 299] on button at bounding box center [1376, 292] width 23 height 29
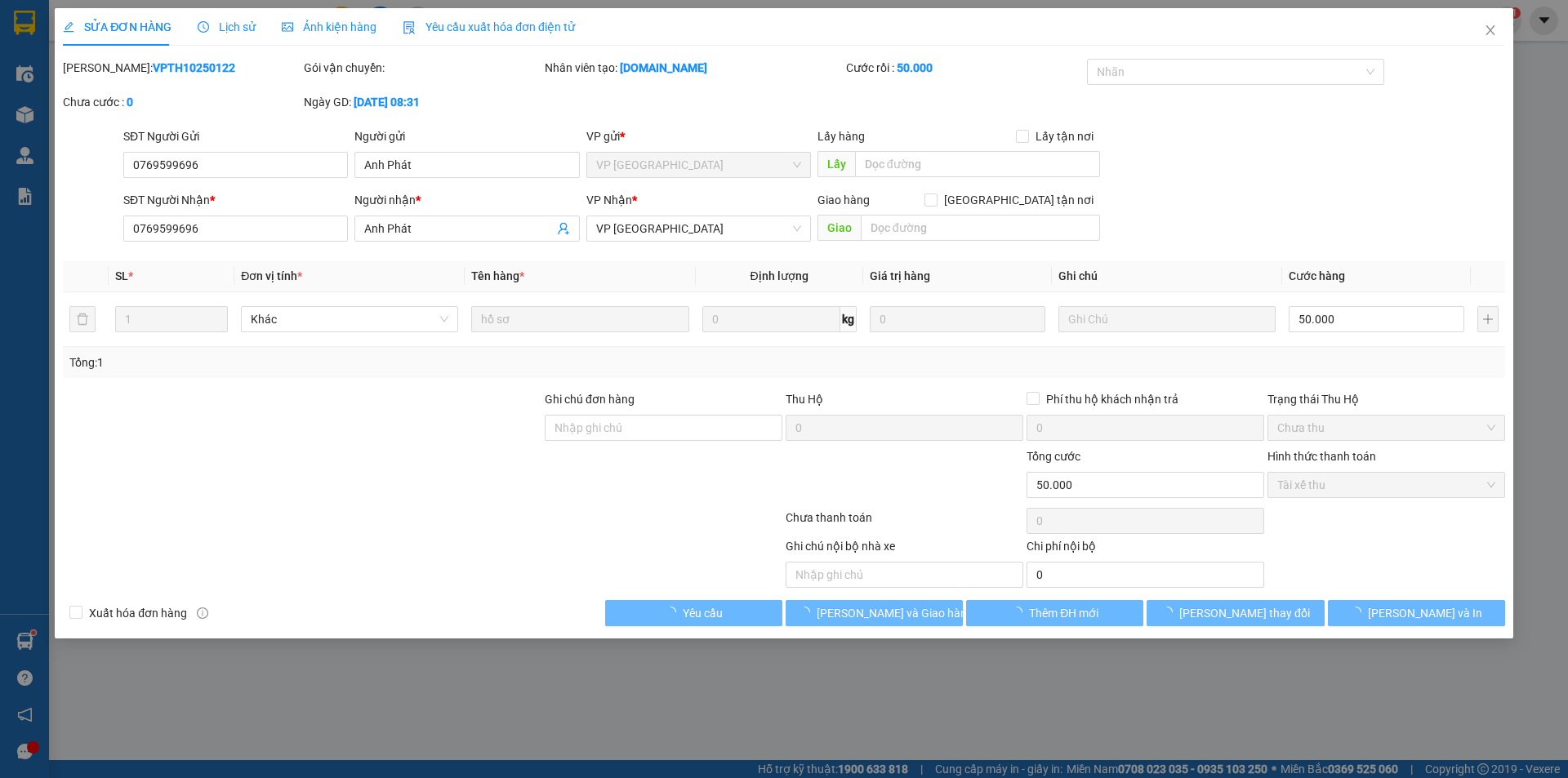
type input "0769599696"
type input "Anh Phát"
type input "0769599696"
type input "Anh Phát"
type input "0"
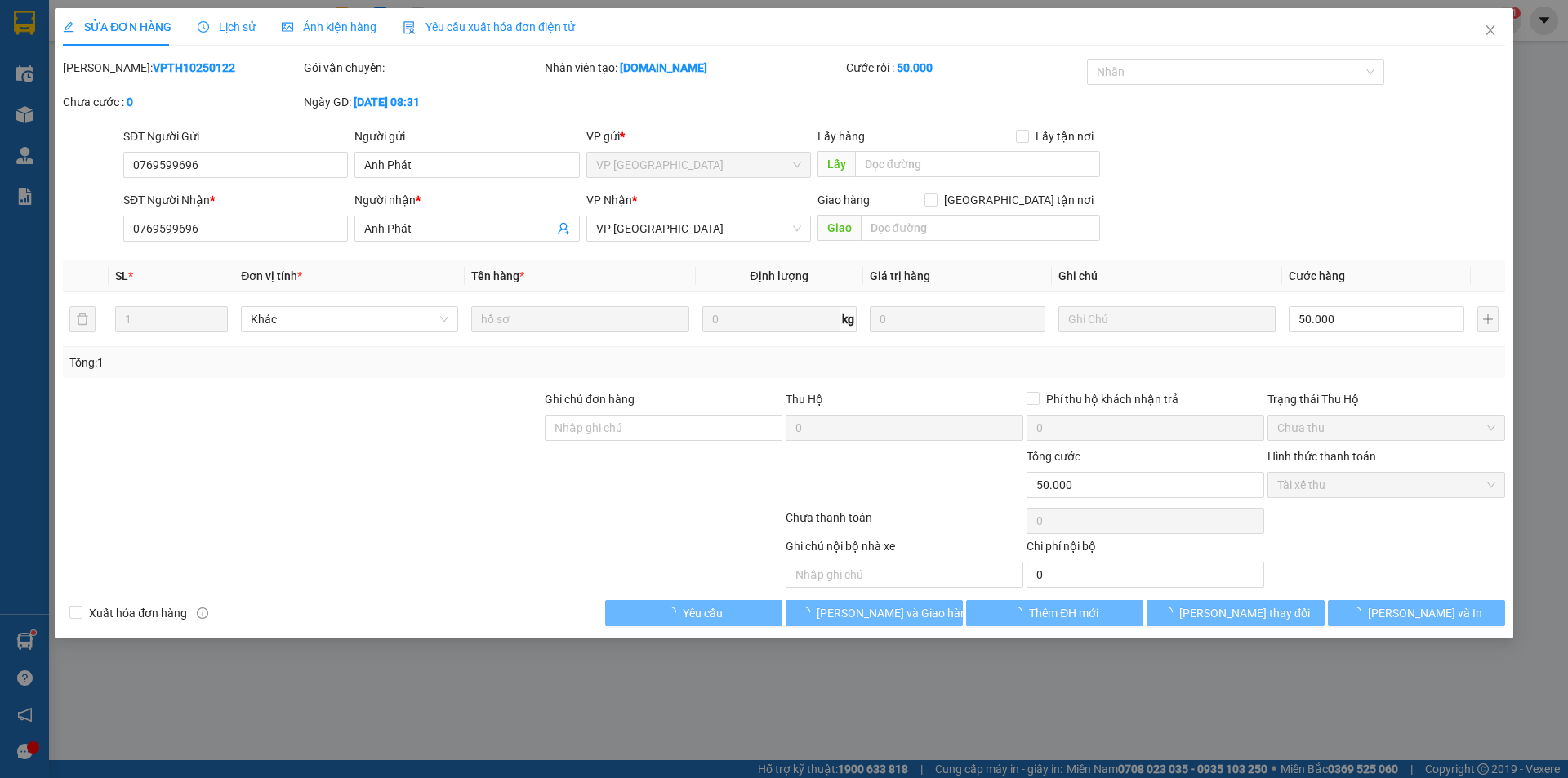
type input "50.000"
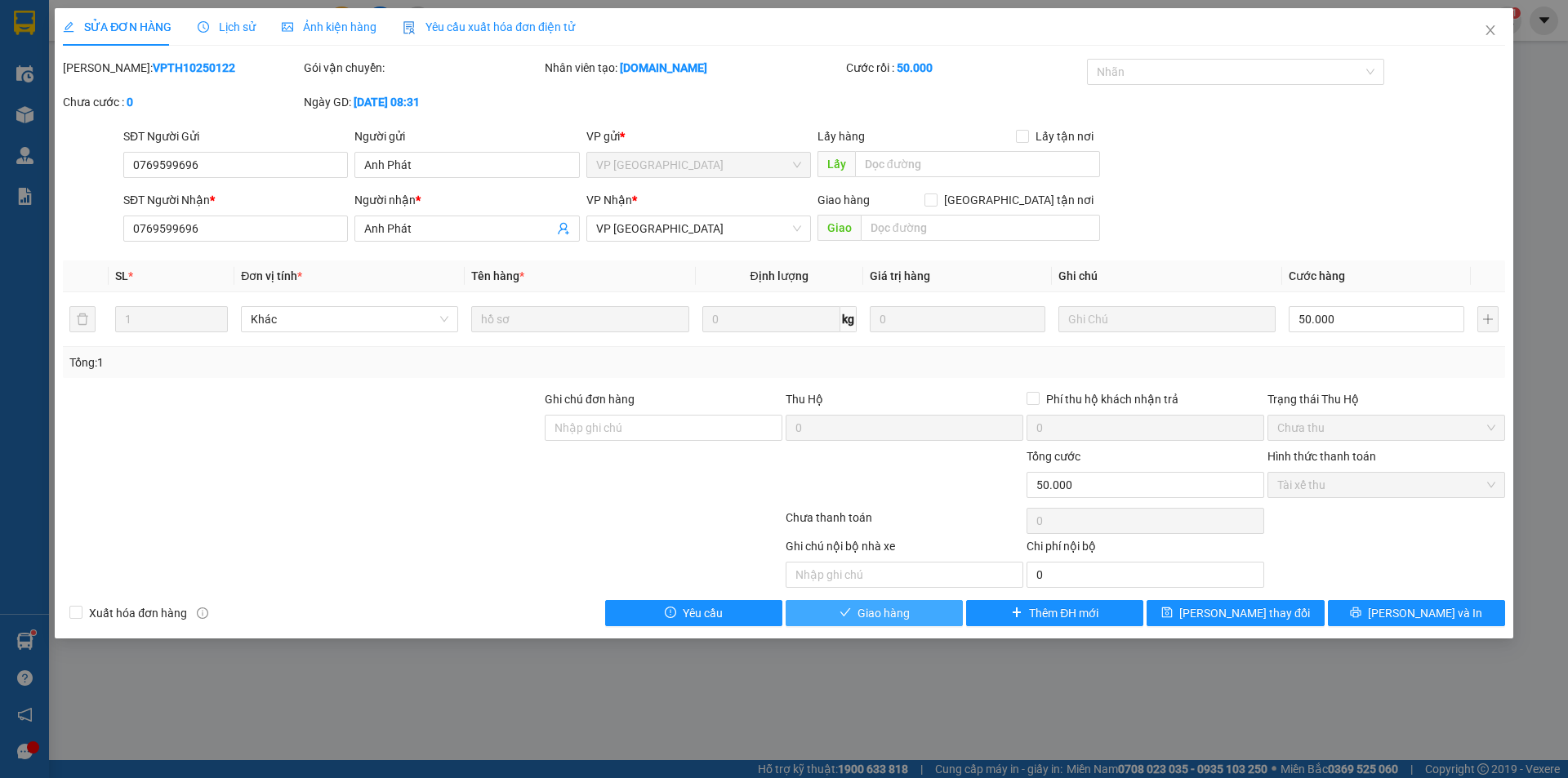
click at [900, 619] on span "Giao hàng" at bounding box center [883, 613] width 53 height 18
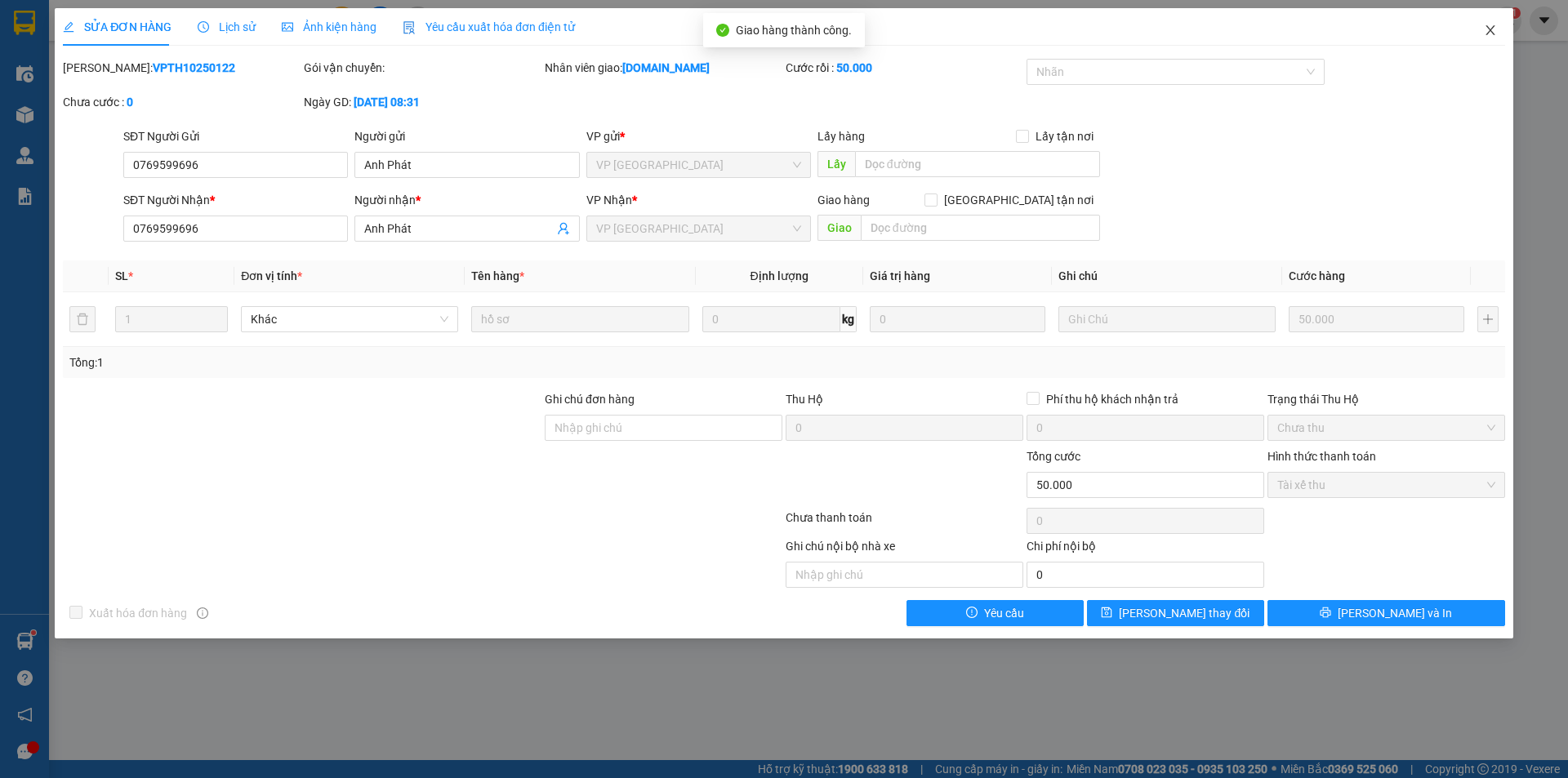
click at [1490, 29] on icon "close" at bounding box center [1490, 29] width 9 height 10
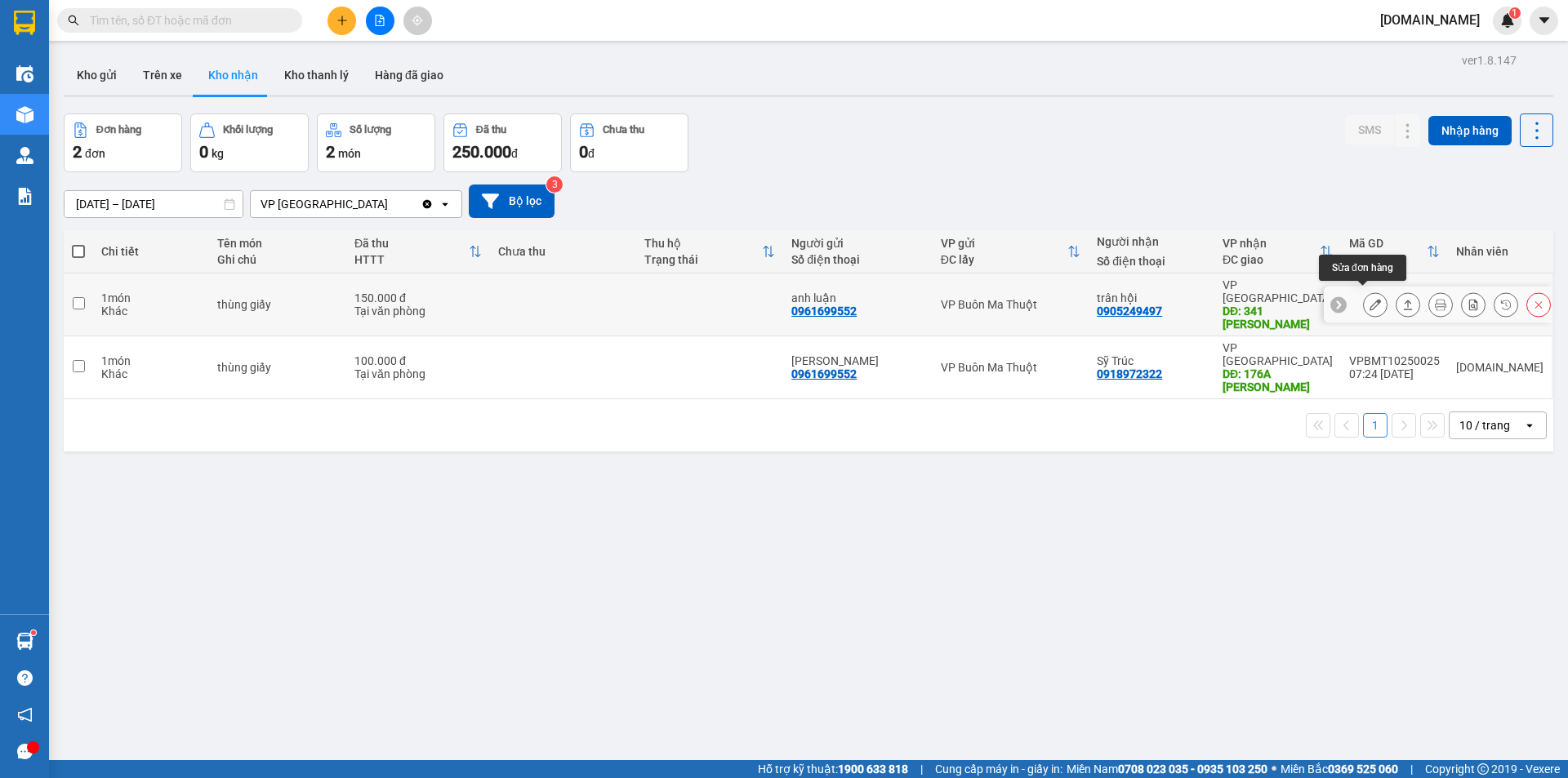
click at [1369, 302] on icon at bounding box center [1375, 304] width 12 height 12
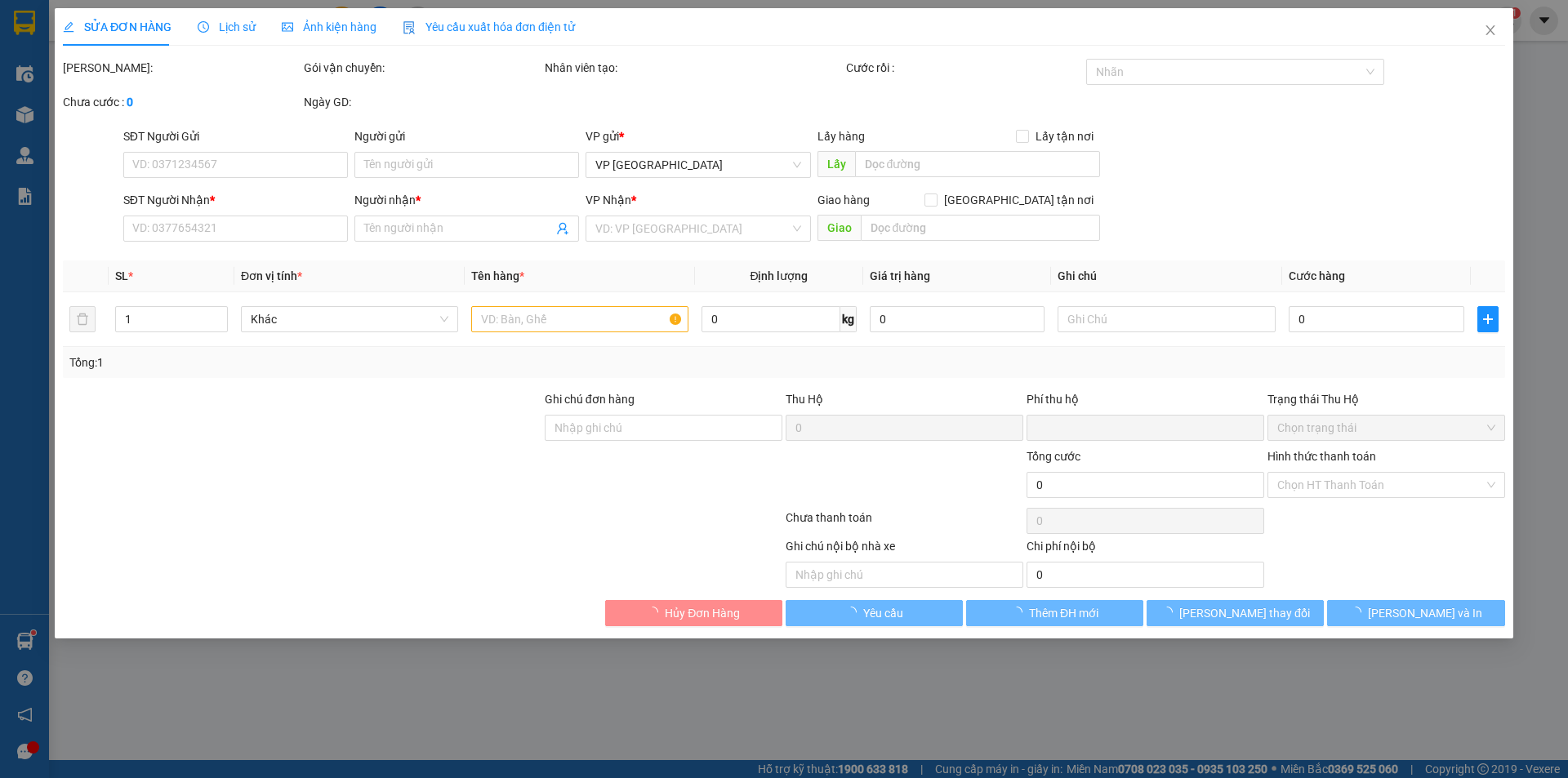
type input "0961699552"
type input "anh luận"
type input "0905249497"
type input "trân hội"
type input "341 [PERSON_NAME]"
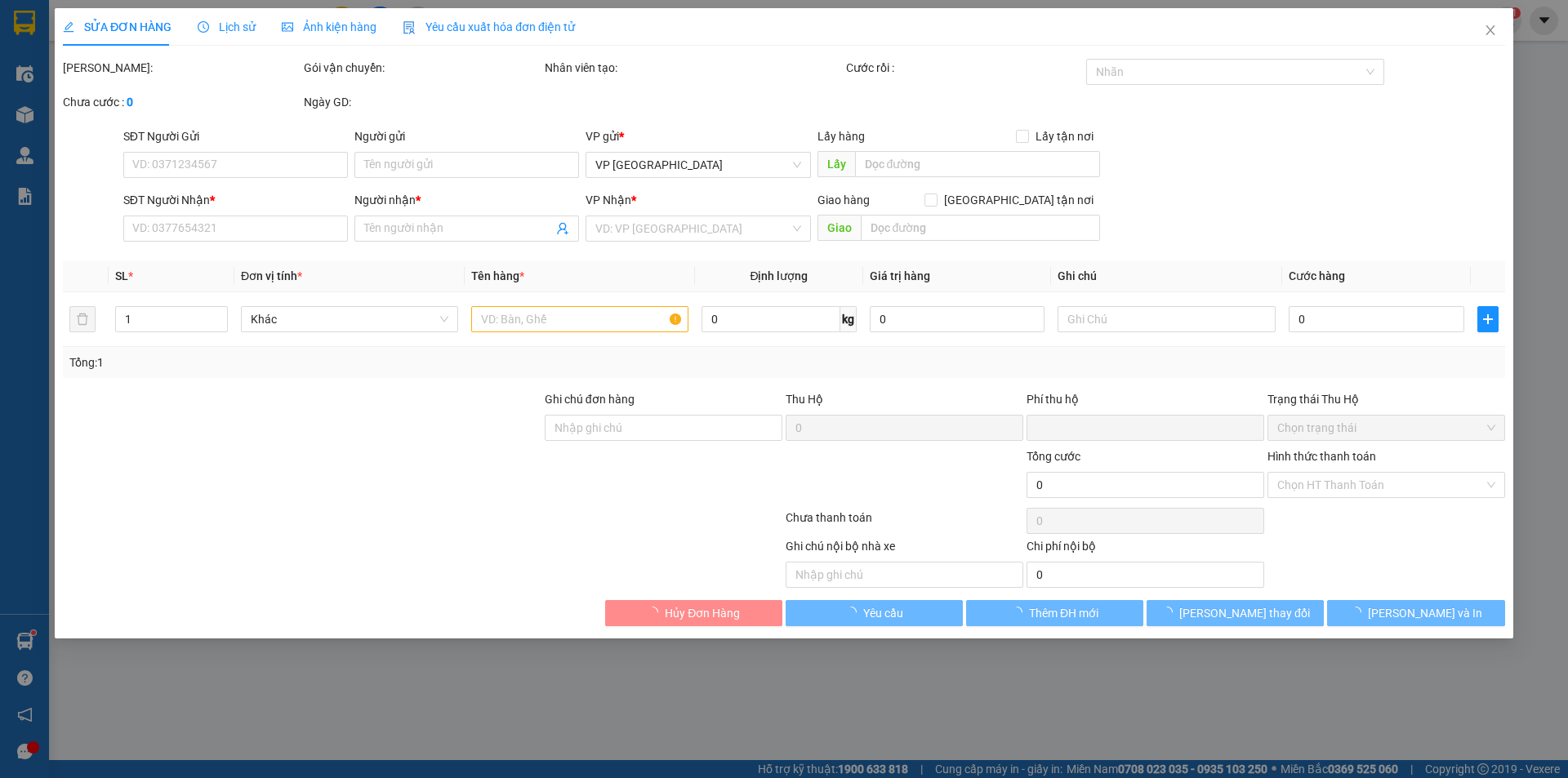
type input "0"
type input "150.000"
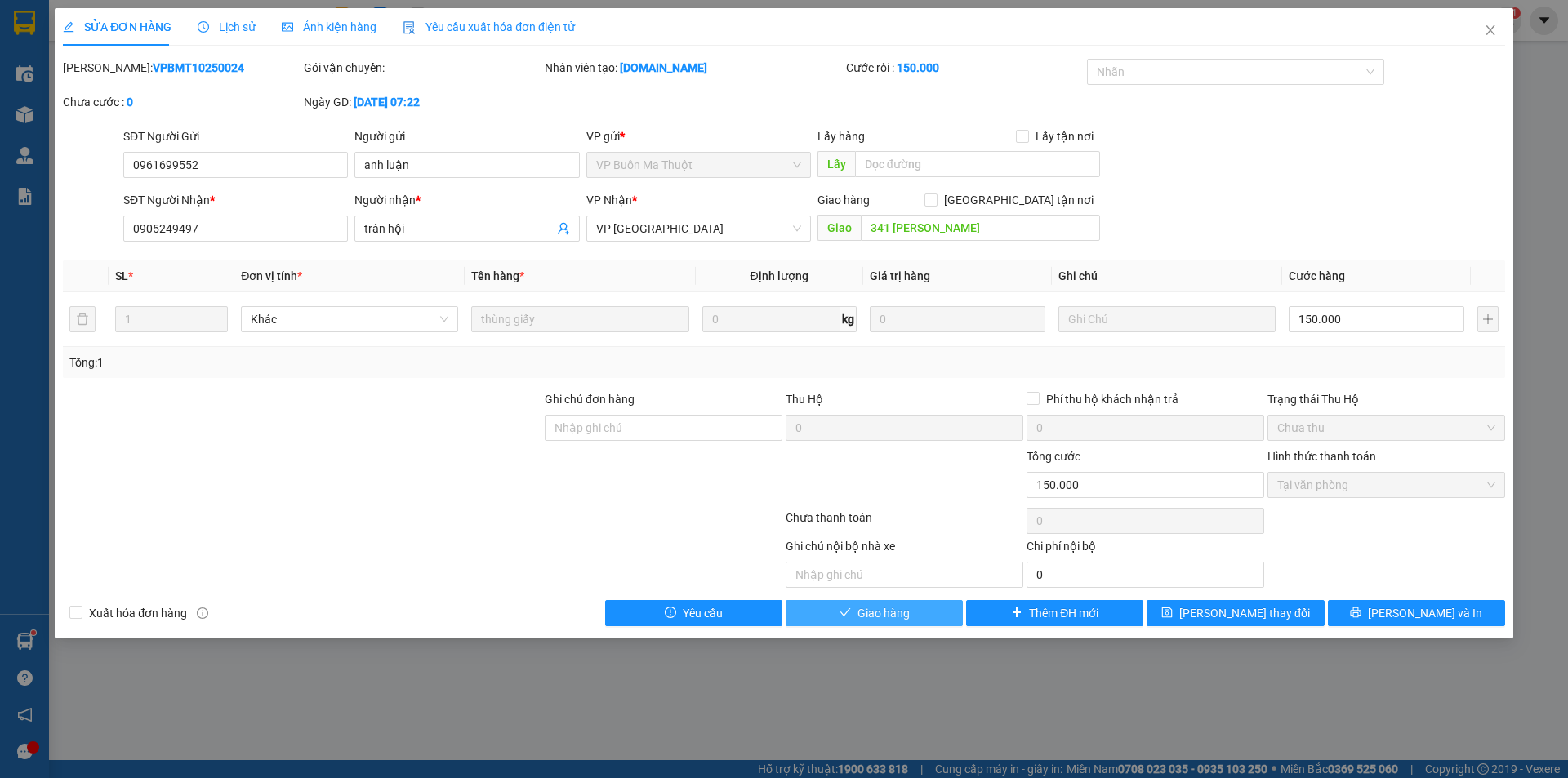
click at [873, 614] on span "Giao hàng" at bounding box center [883, 613] width 53 height 18
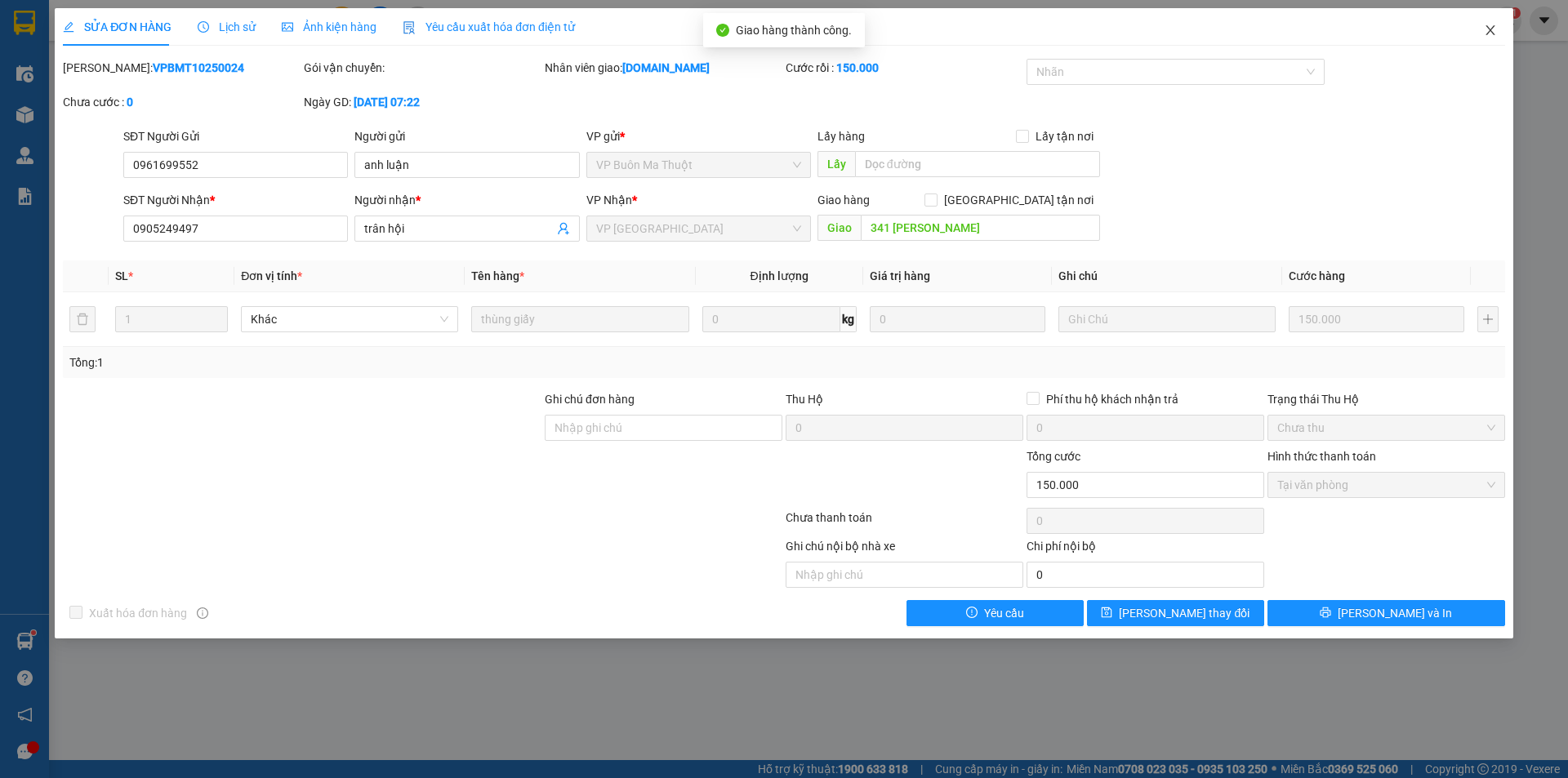
click at [1492, 27] on icon "close" at bounding box center [1490, 30] width 13 height 13
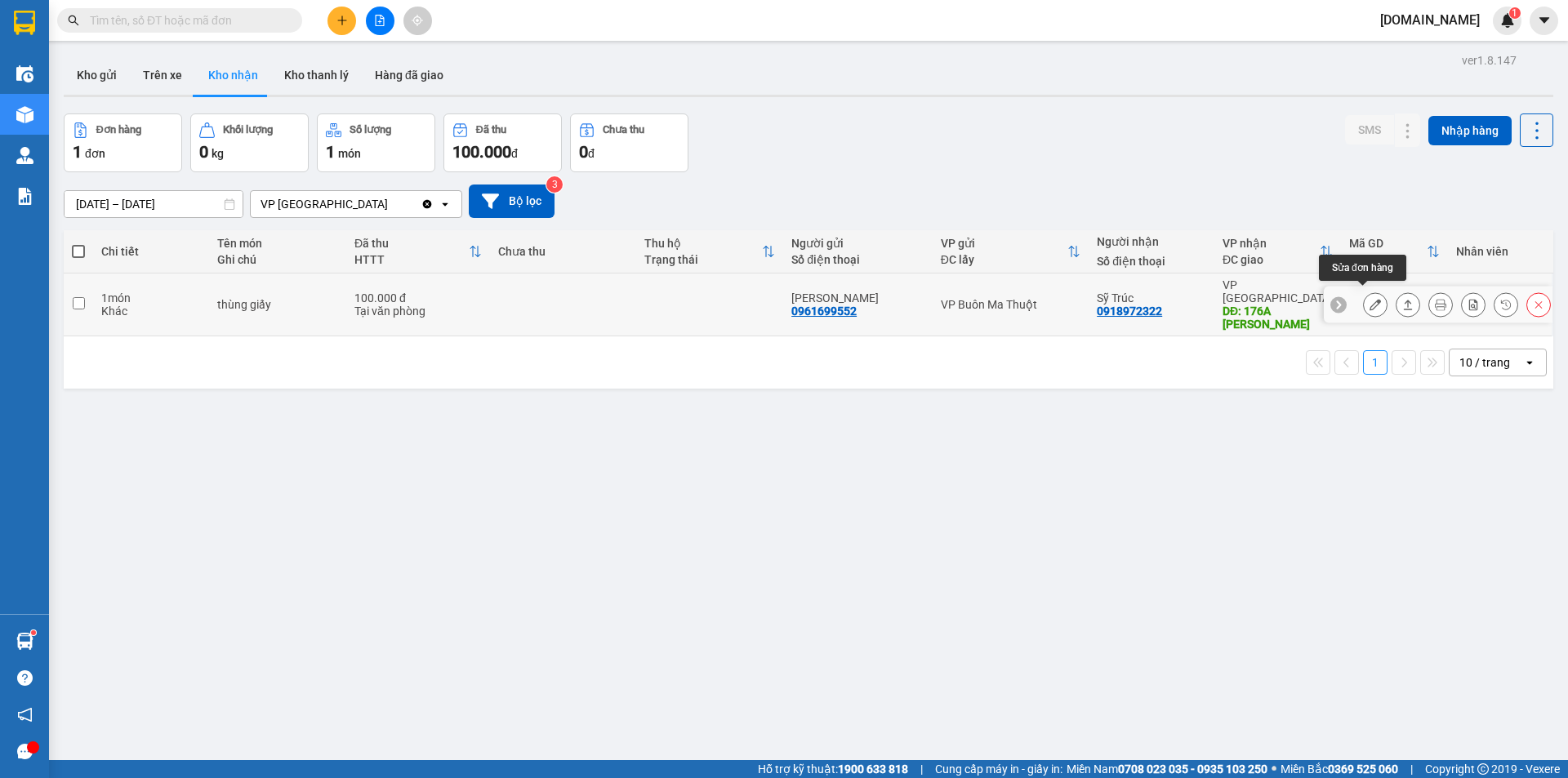
click at [1368, 299] on button at bounding box center [1376, 305] width 23 height 29
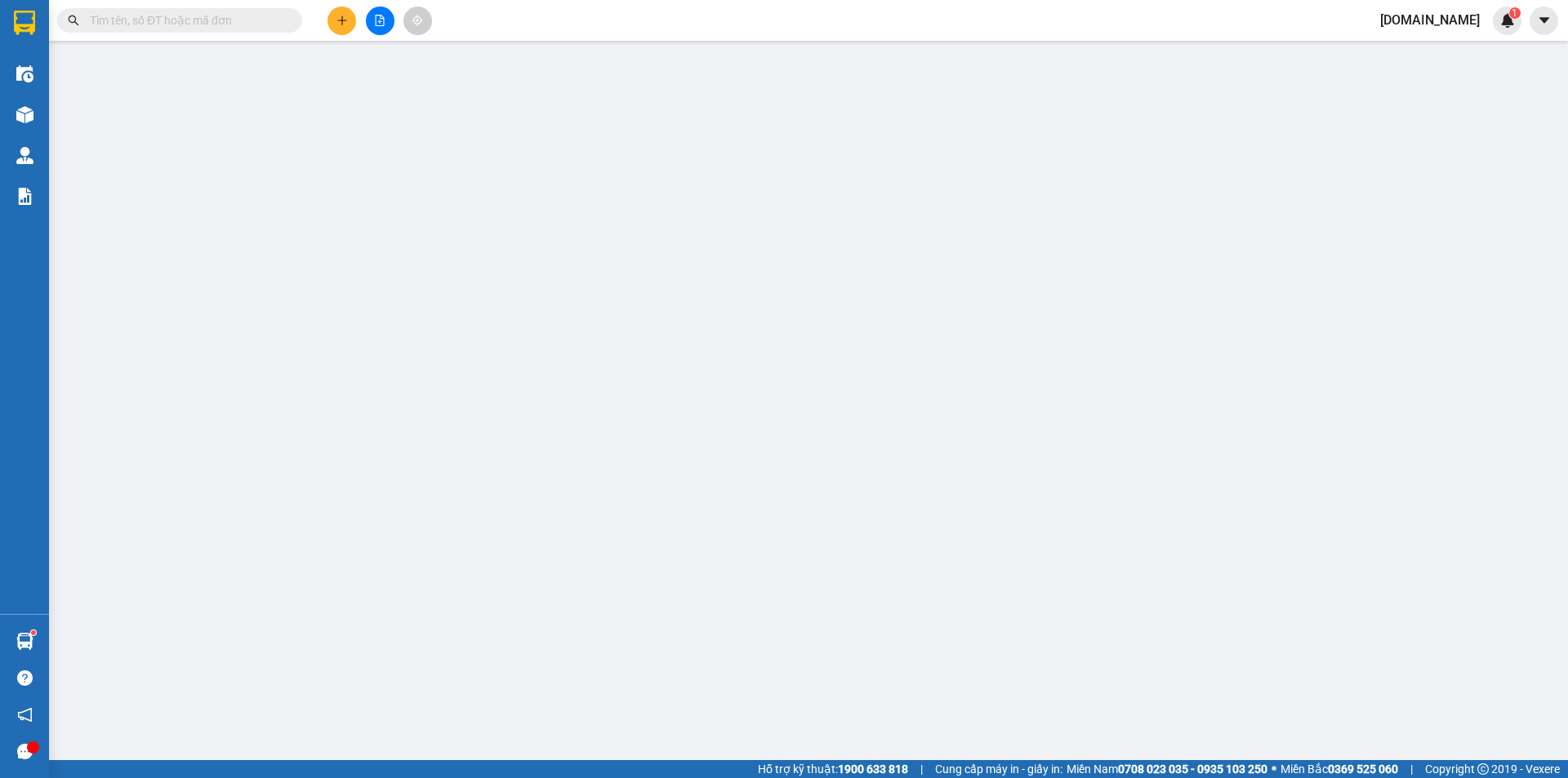
type input "0961699552"
type input "[PERSON_NAME]"
type input "0918972322"
type input "Sỹ Trúc"
type input "176A [PERSON_NAME]"
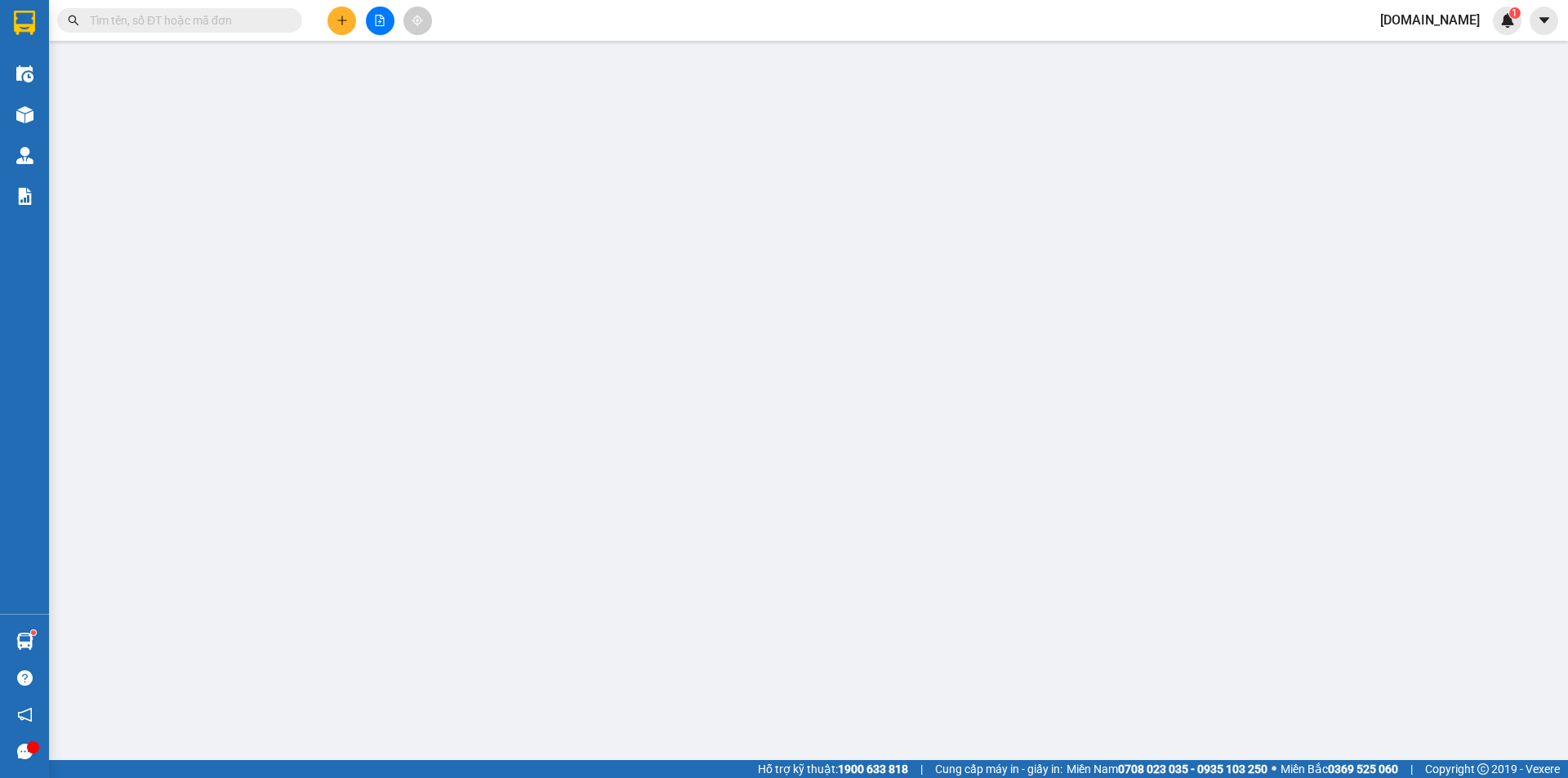
type input "0"
type input "100.000"
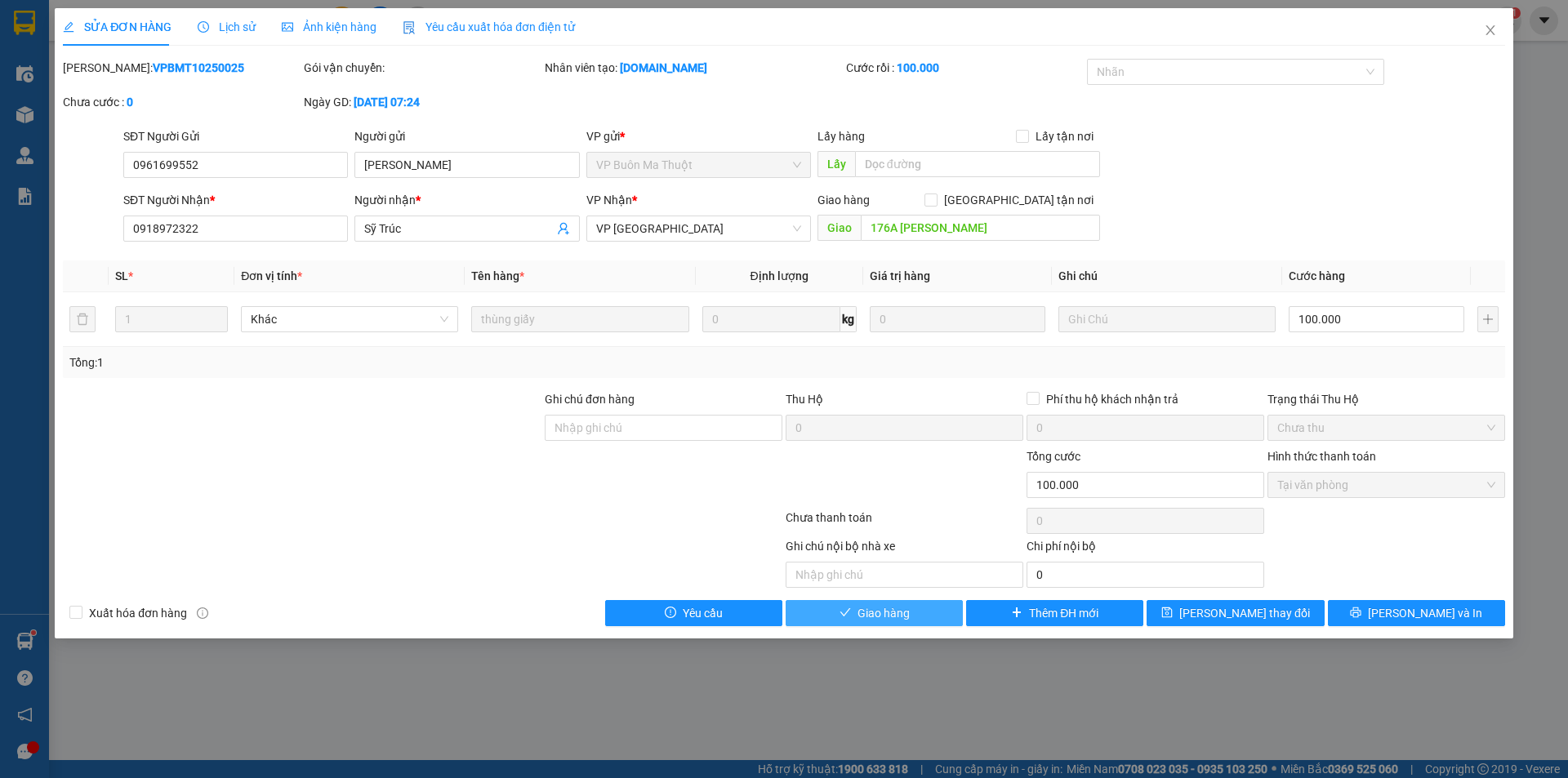
click at [900, 608] on span "Giao hàng" at bounding box center [883, 613] width 53 height 18
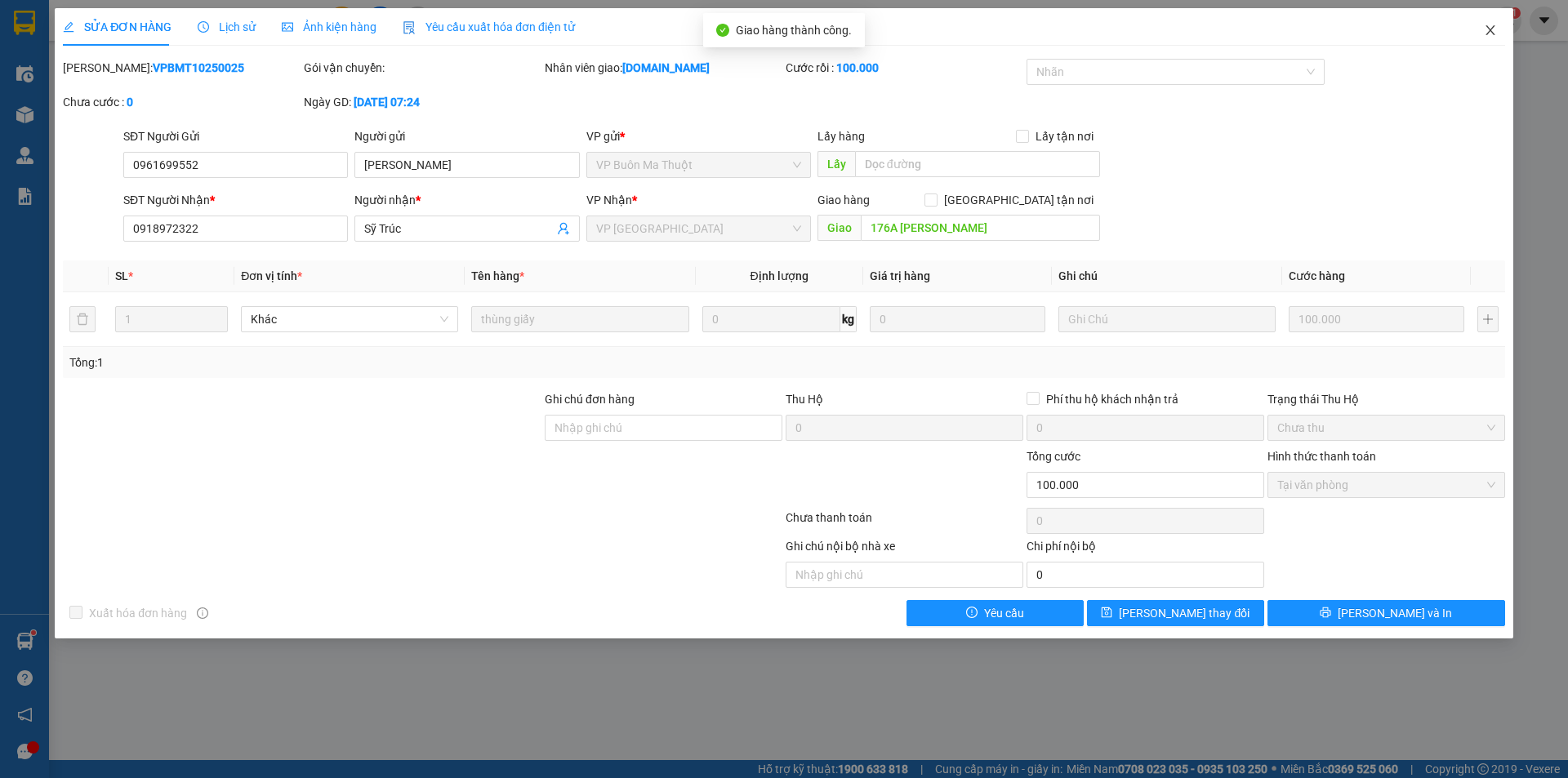
click at [1491, 34] on icon "close" at bounding box center [1490, 29] width 9 height 10
